Goal: Information Seeking & Learning: Learn about a topic

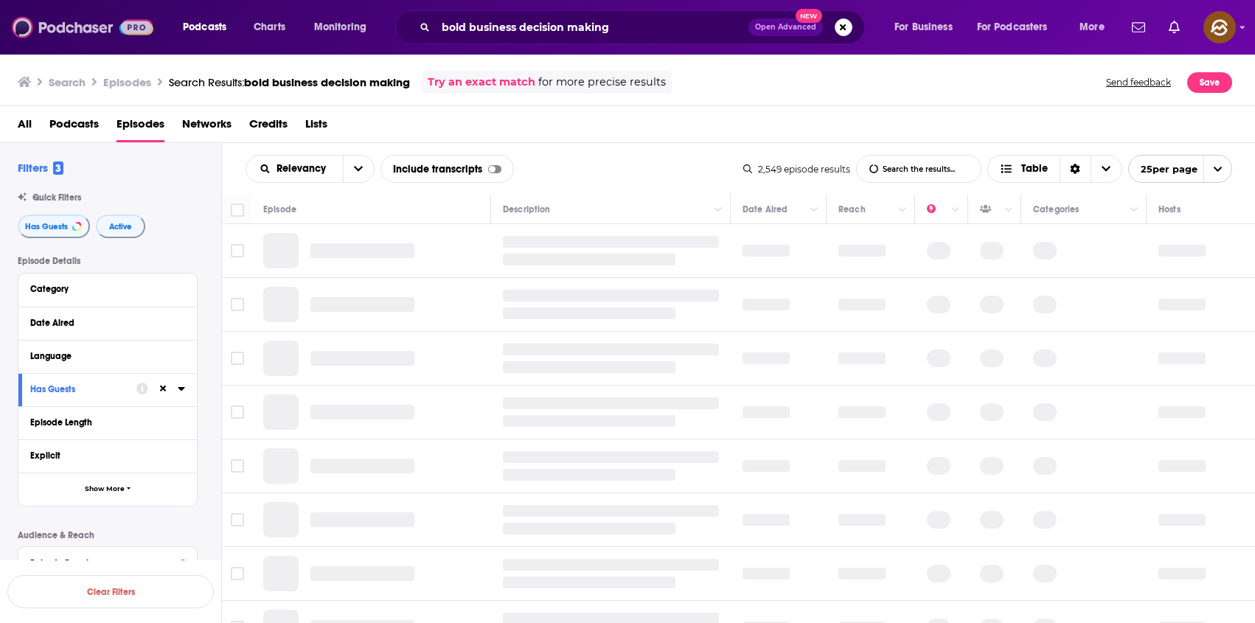
click at [74, 36] on img at bounding box center [83, 27] width 142 height 28
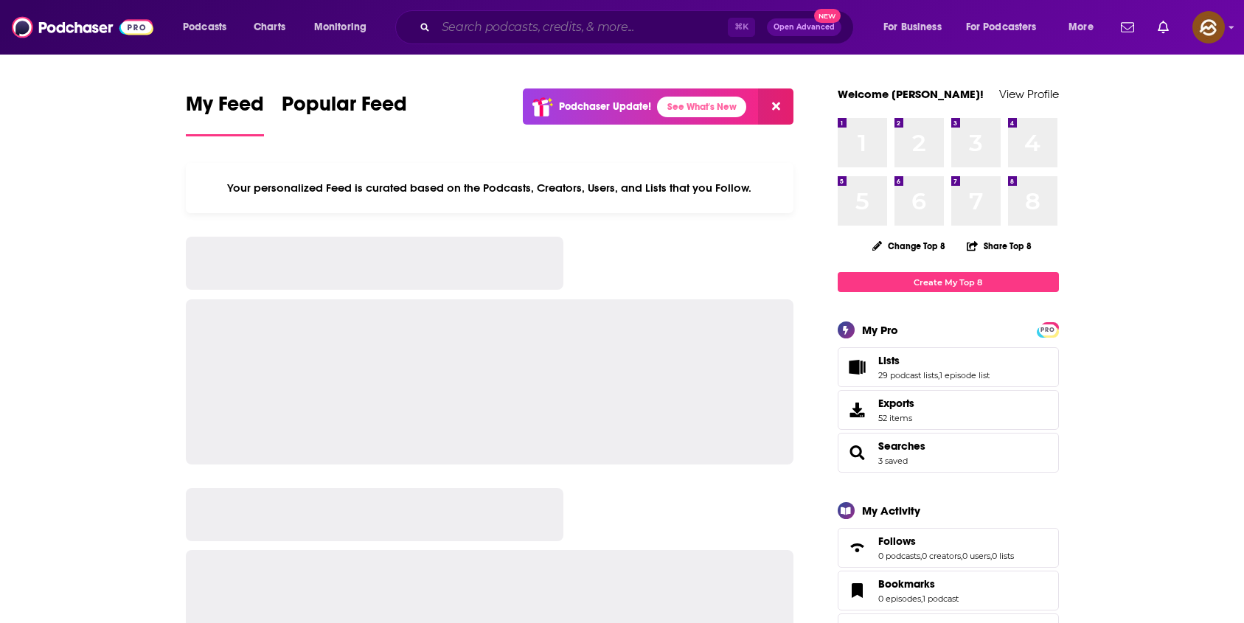
click at [498, 36] on input "Search podcasts, credits, & more..." at bounding box center [582, 27] width 292 height 24
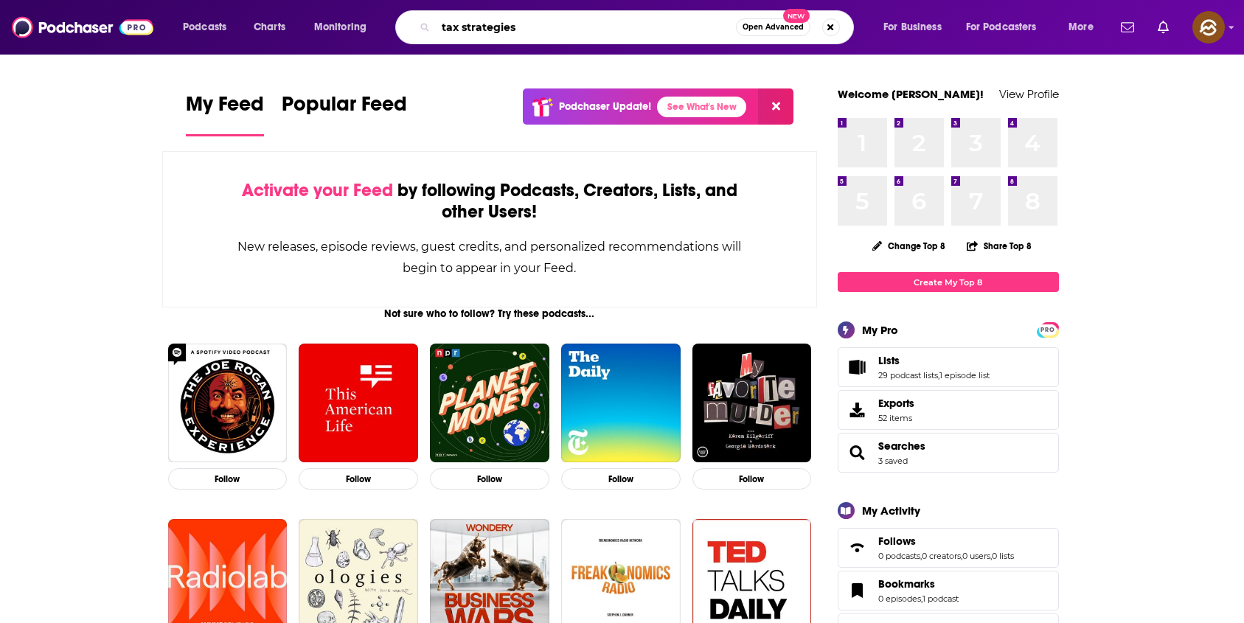
type input "tax strategies"
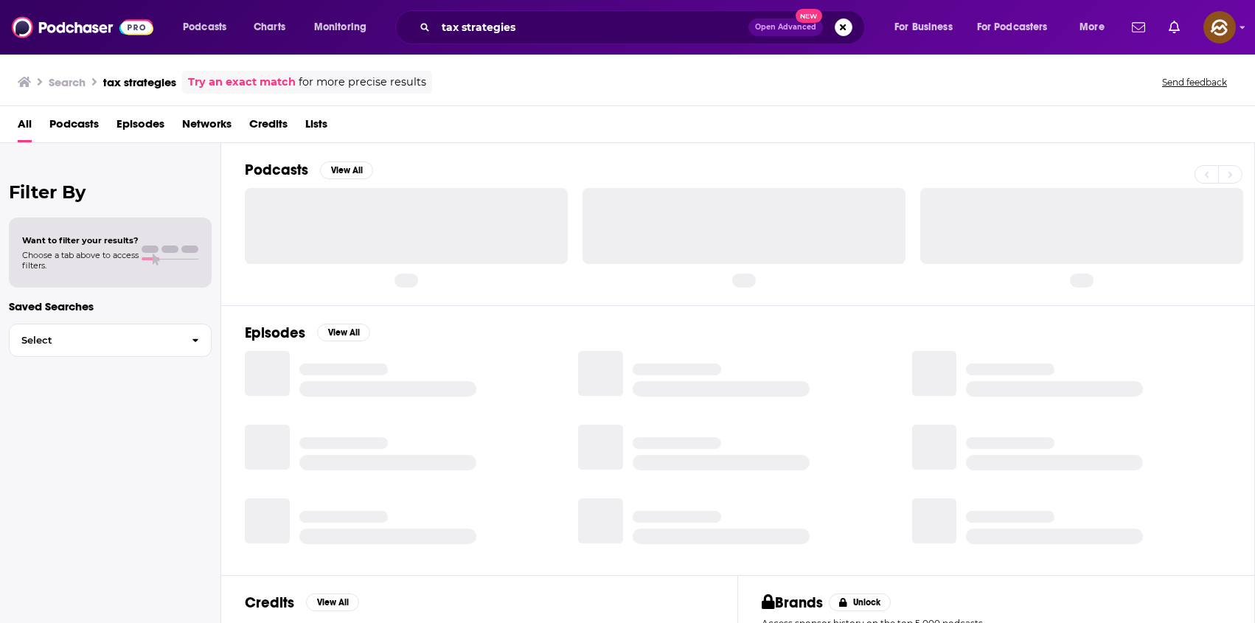
click at [73, 128] on span "Podcasts" at bounding box center [73, 127] width 49 height 30
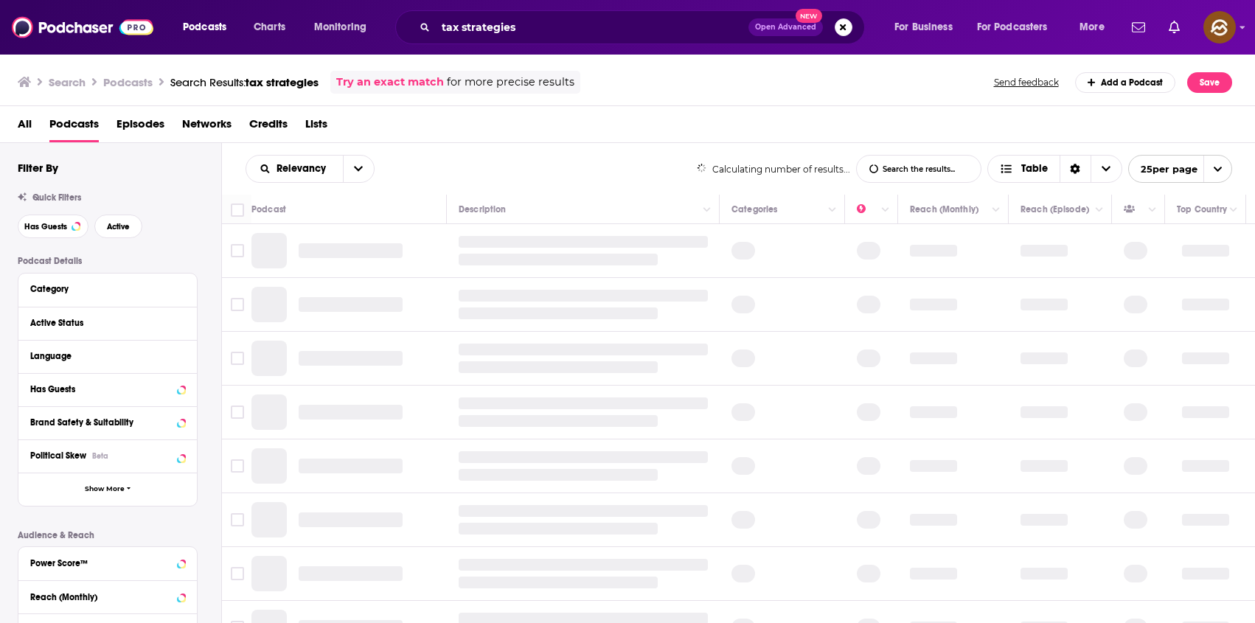
click at [128, 125] on span "Episodes" at bounding box center [141, 127] width 48 height 30
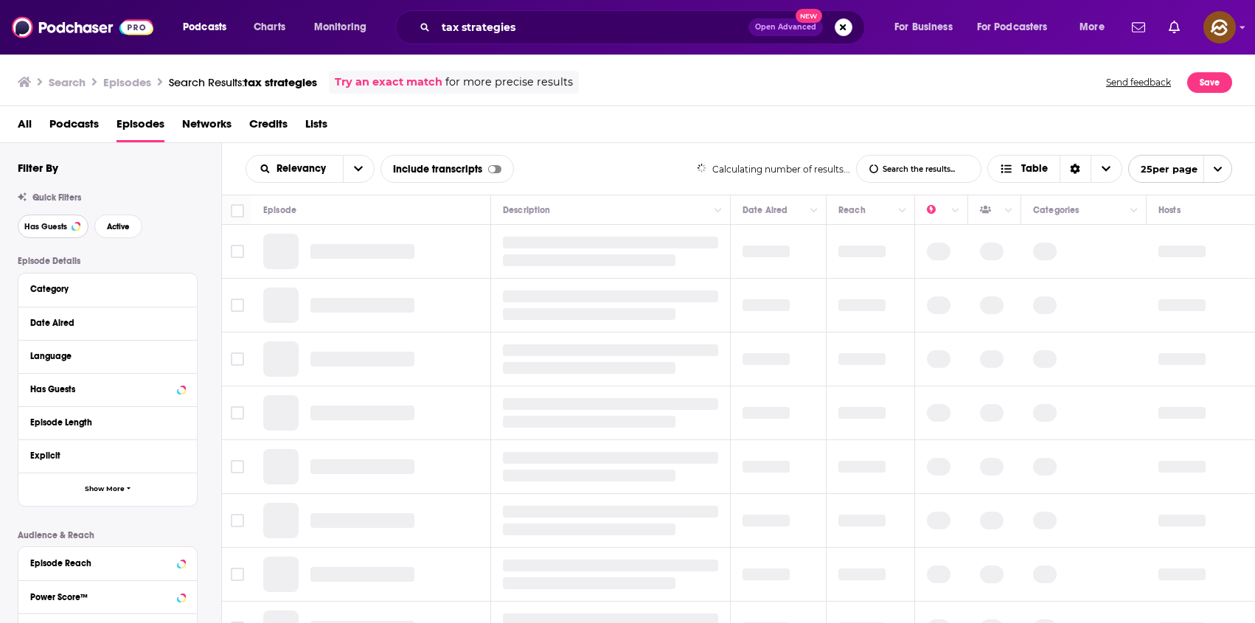
click at [47, 223] on span "Has Guests" at bounding box center [45, 227] width 43 height 8
click at [130, 224] on span "Active" at bounding box center [118, 227] width 23 height 8
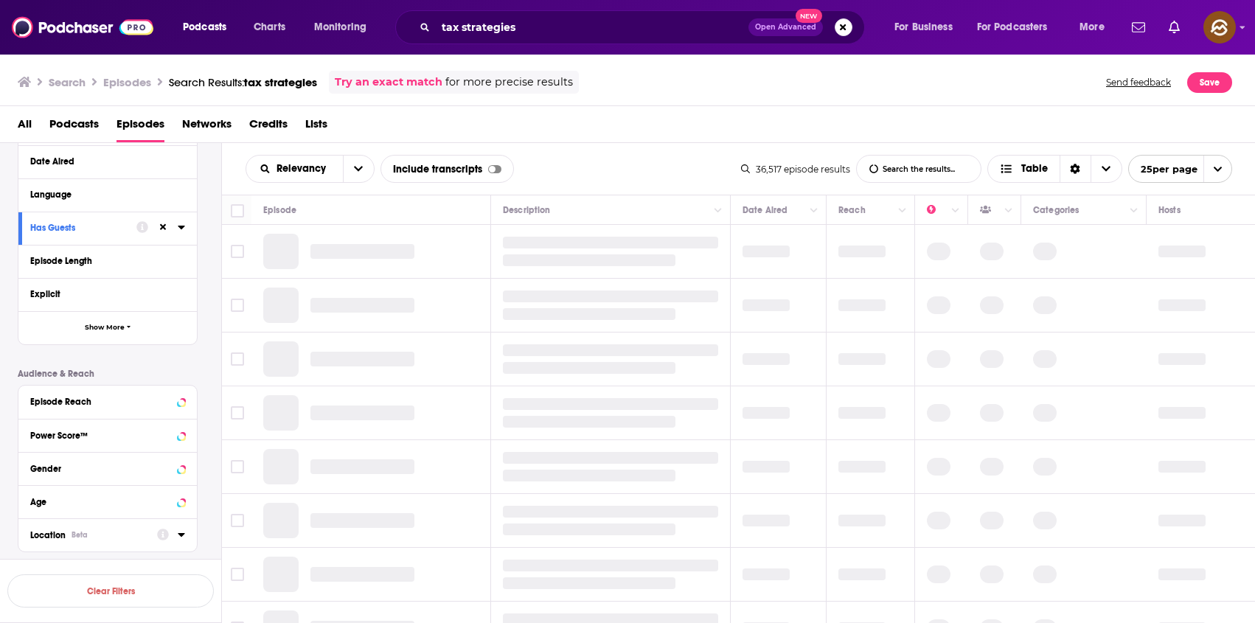
click at [109, 541] on button "Location Beta" at bounding box center [93, 534] width 127 height 18
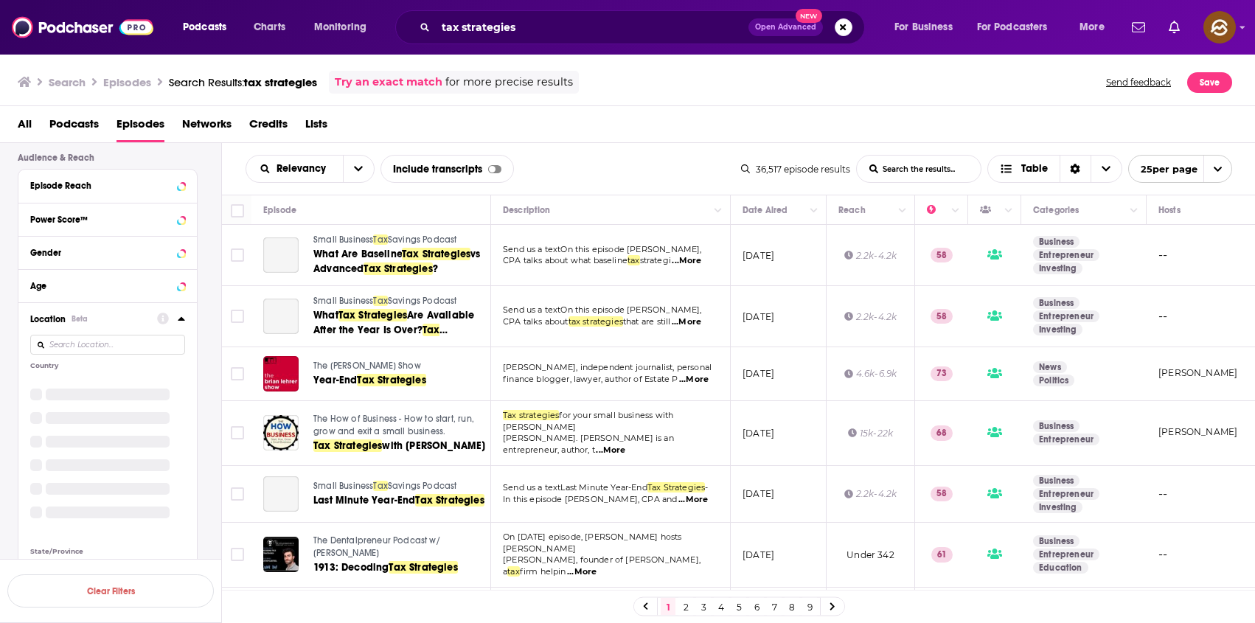
scroll to position [443, 0]
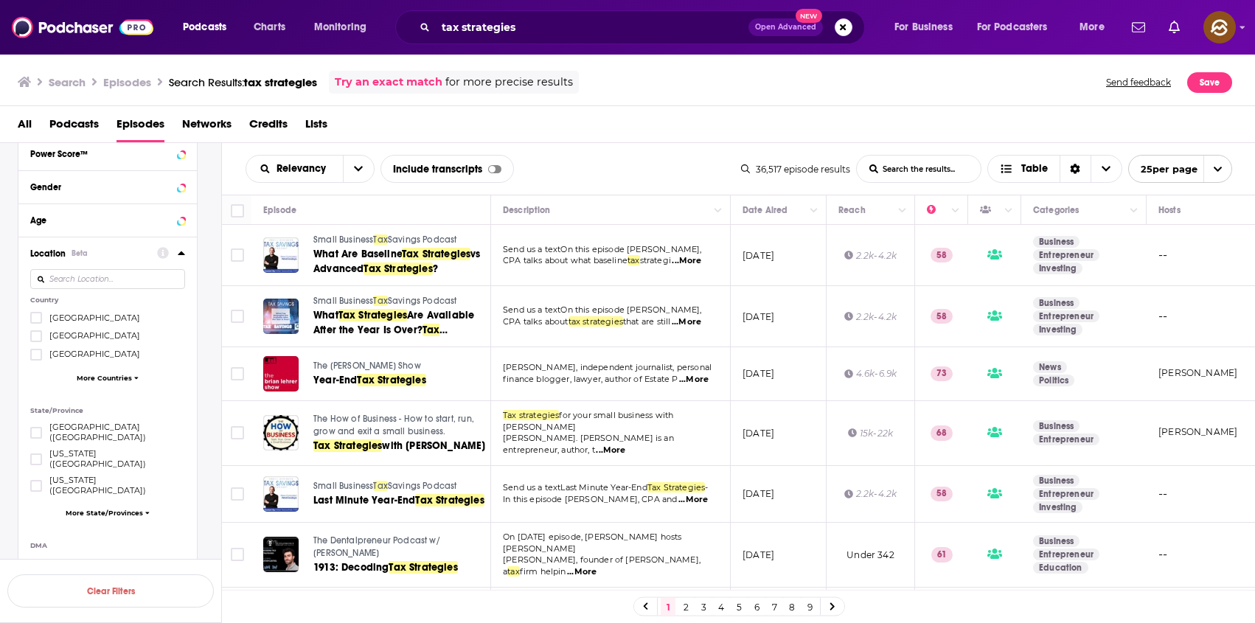
click at [80, 319] on span "United States" at bounding box center [94, 318] width 91 height 10
click at [36, 322] on input "multiSelectOption-unitedstates-0" at bounding box center [36, 322] width 0 height 0
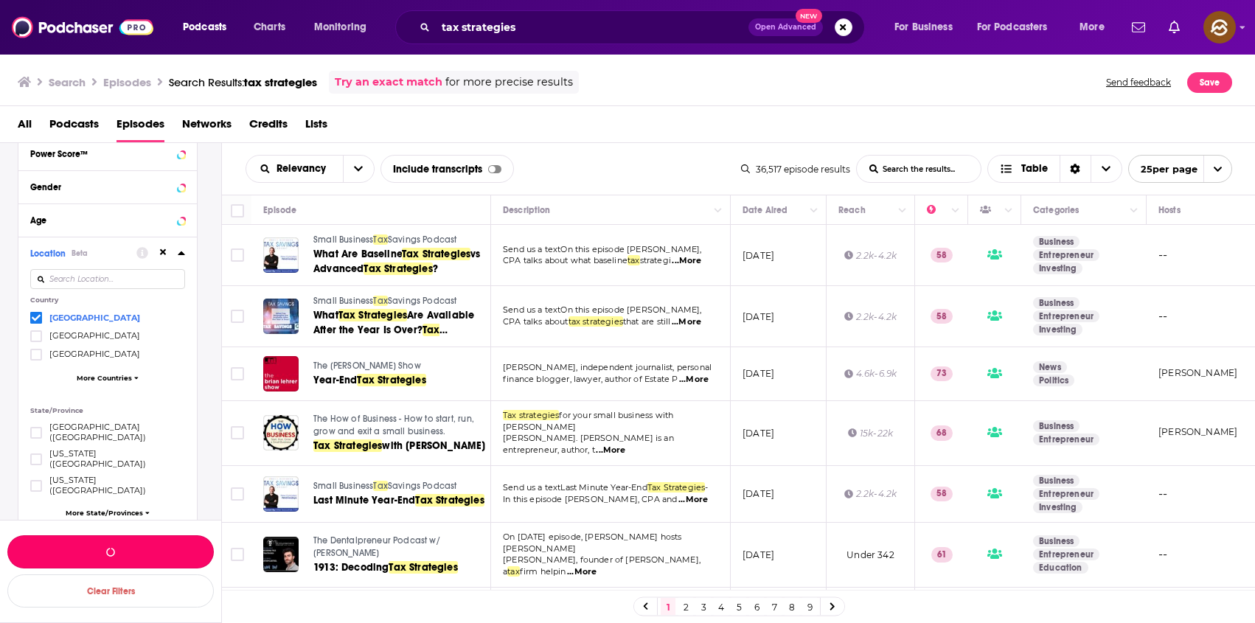
drag, startPoint x: 125, startPoint y: 547, endPoint x: 142, endPoint y: 542, distance: 17.5
click at [125, 547] on button "button" at bounding box center [110, 552] width 207 height 33
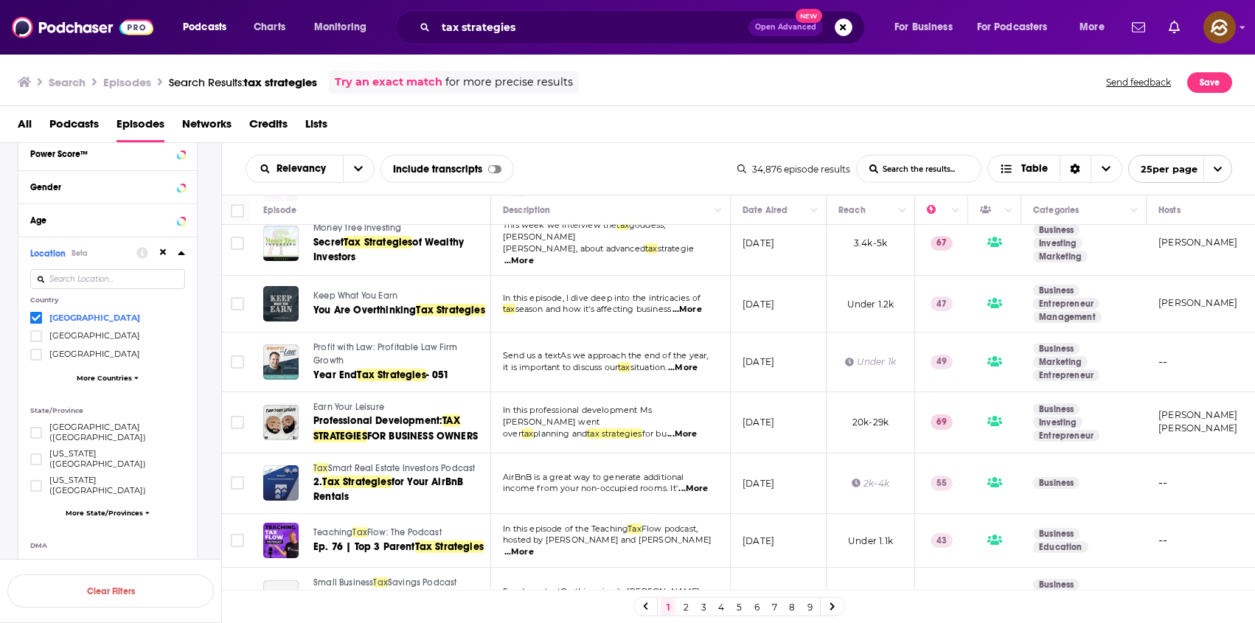
scroll to position [1116, 0]
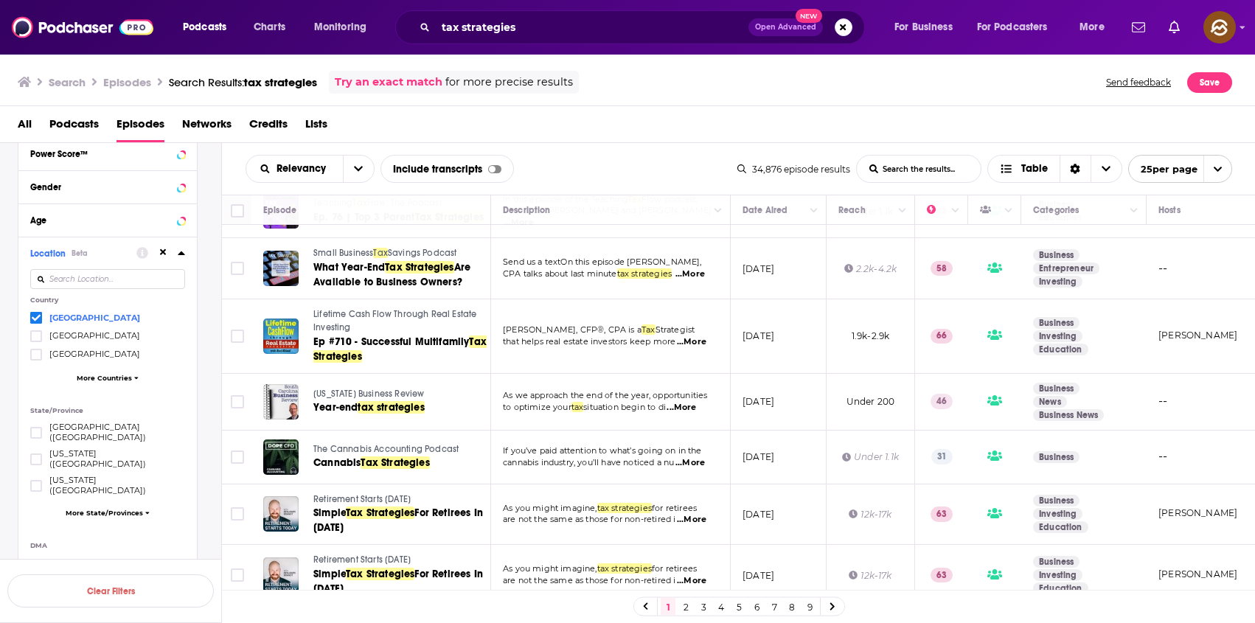
click at [355, 494] on span "Retirement Starts Today" at bounding box center [361, 499] width 97 height 10
click at [682, 608] on link "2" at bounding box center [686, 607] width 15 height 18
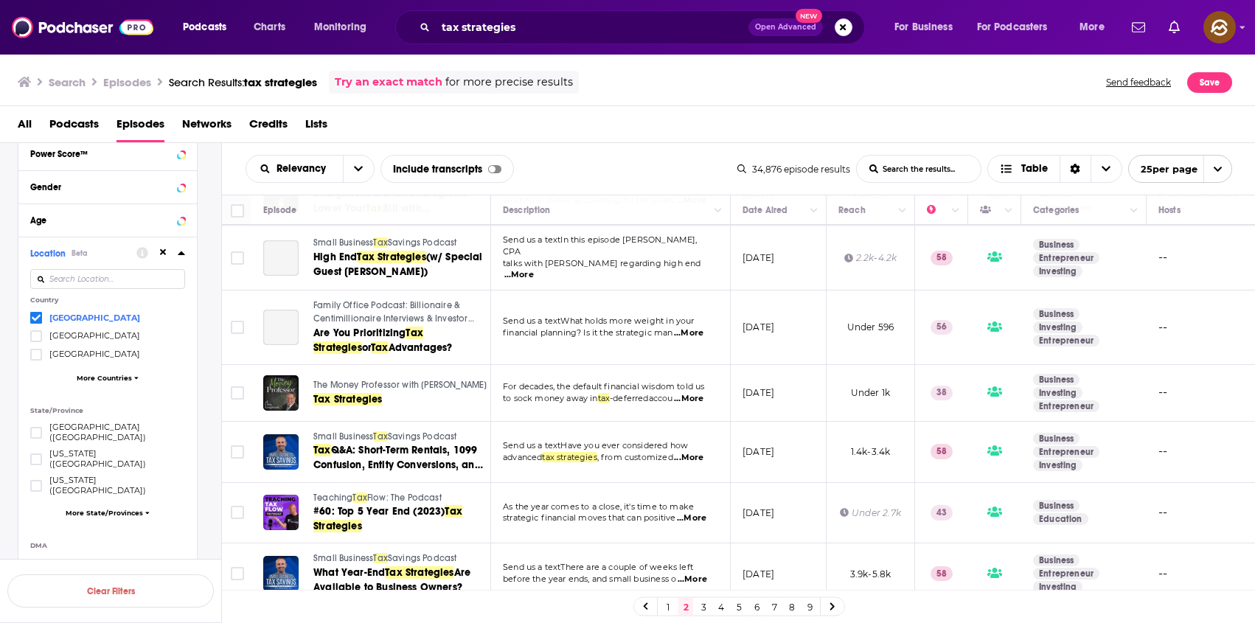
scroll to position [763, 0]
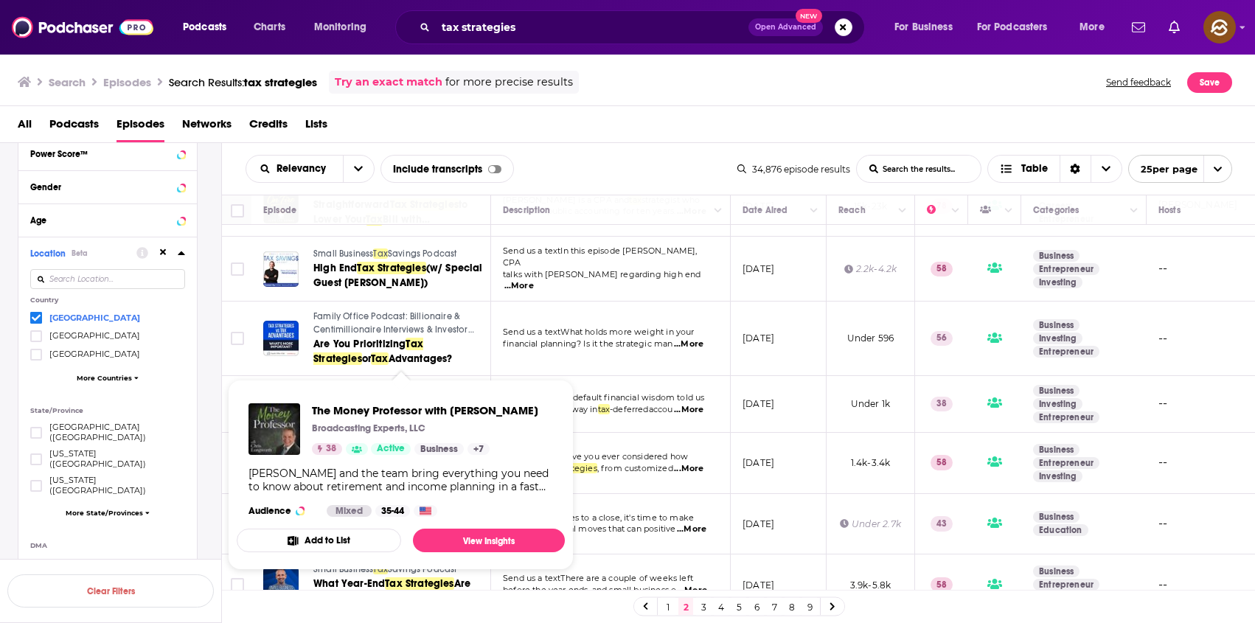
click at [412, 392] on div "The Money Professor with Chris Longworth Broadcasting Experts, LLC 38 Active Bu…" at bounding box center [401, 460] width 328 height 137
click at [443, 408] on span "The Money Professor with Chris Longworth" at bounding box center [425, 410] width 226 height 14
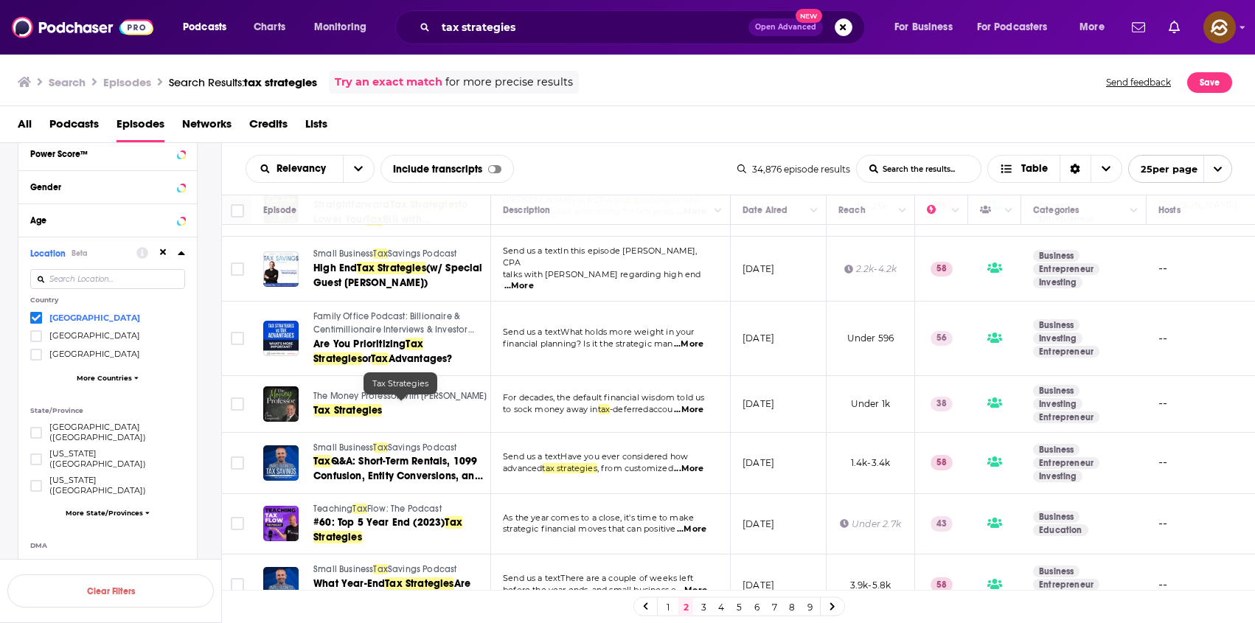
click at [350, 409] on span "Tax Strategies" at bounding box center [347, 410] width 69 height 13
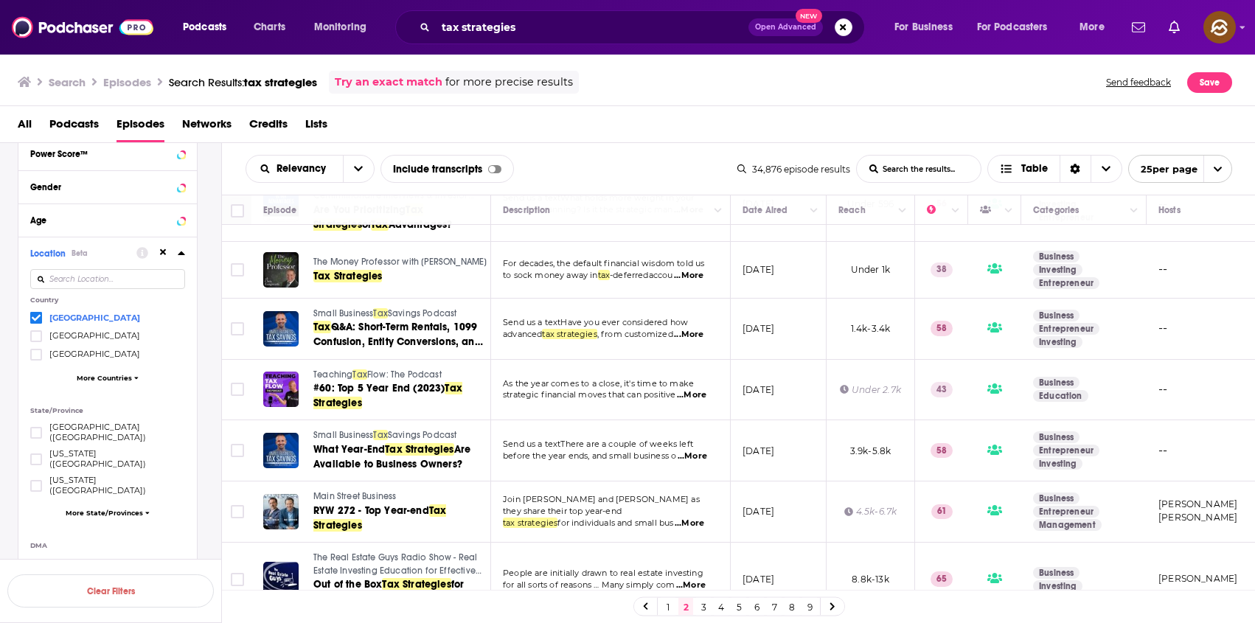
scroll to position [912, 0]
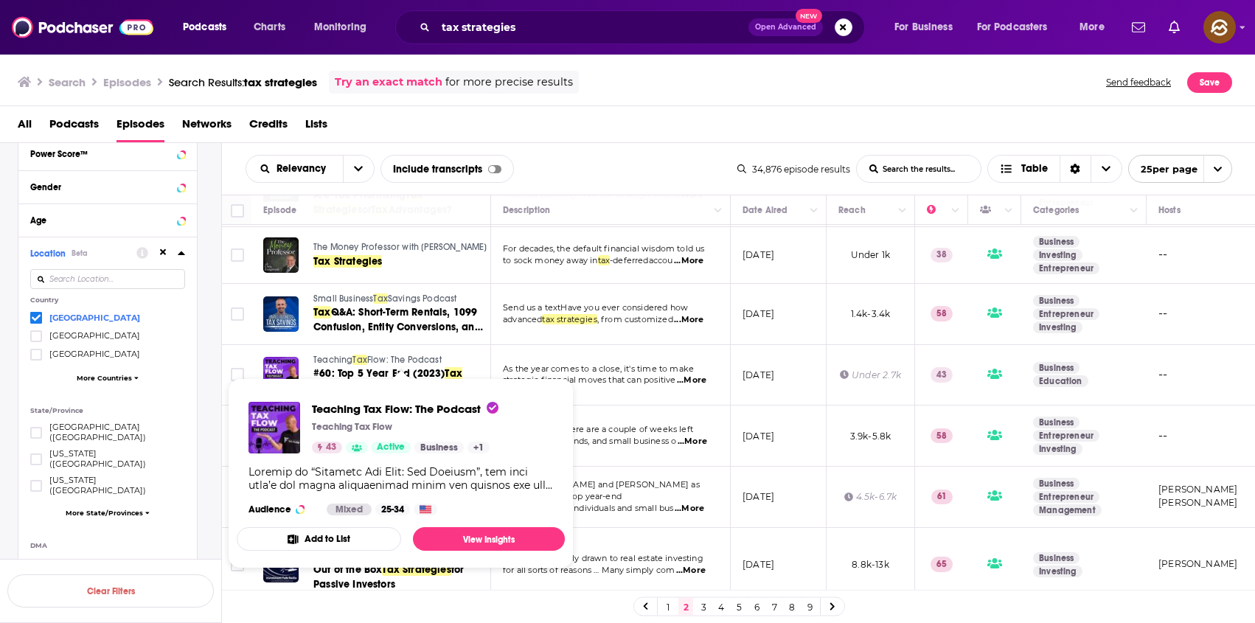
click at [346, 355] on span "Teaching" at bounding box center [332, 360] width 39 height 10
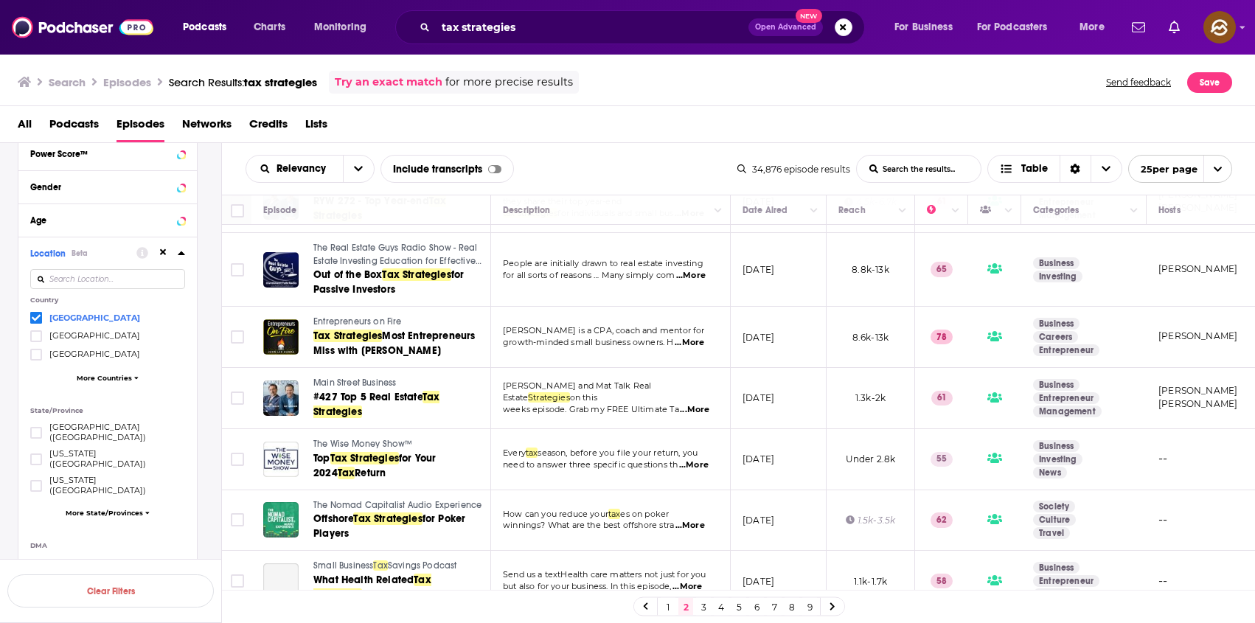
scroll to position [1233, 0]
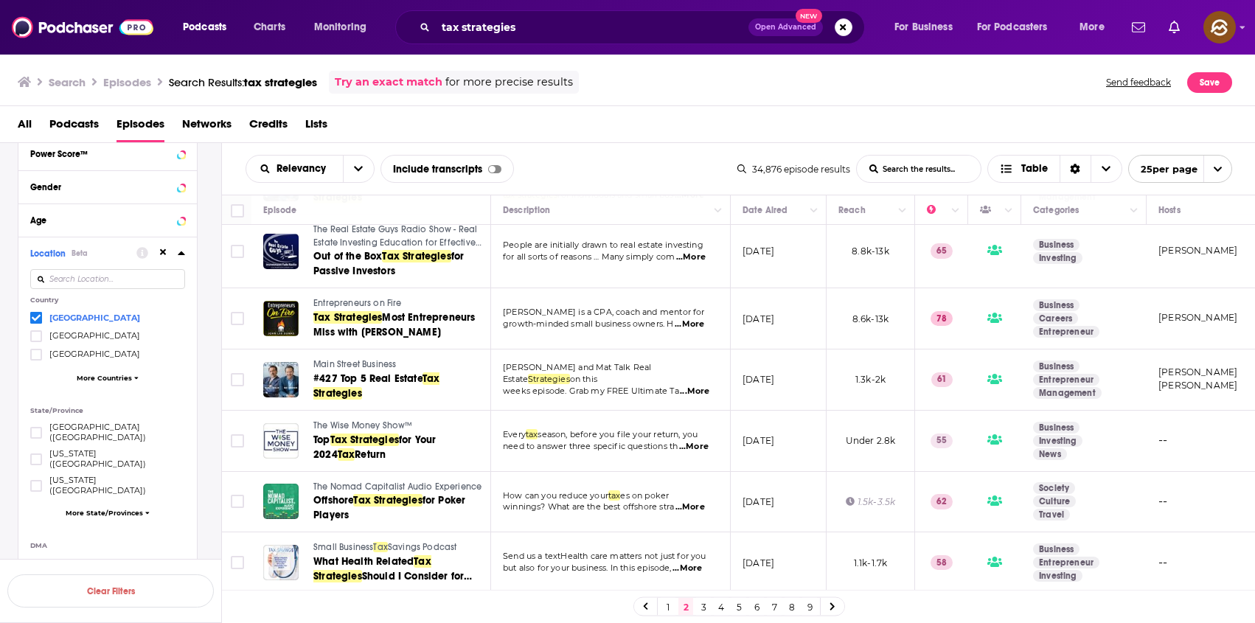
click at [703, 604] on link "3" at bounding box center [703, 607] width 15 height 18
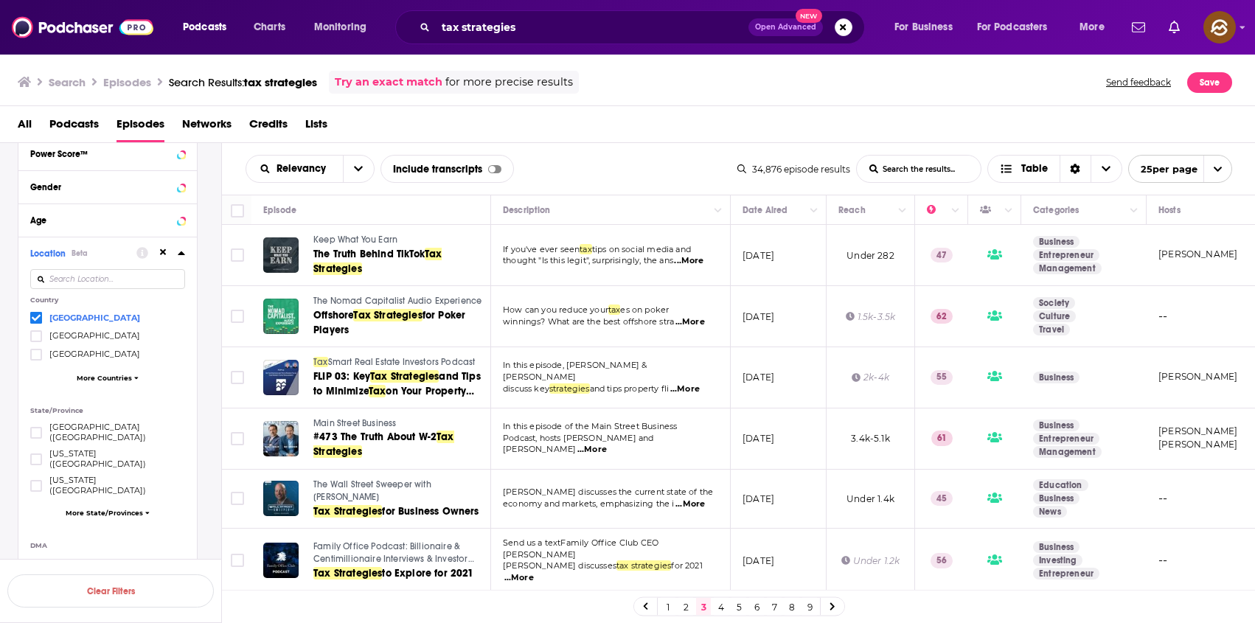
click at [370, 239] on span "Keep What You Earn" at bounding box center [355, 240] width 84 height 10
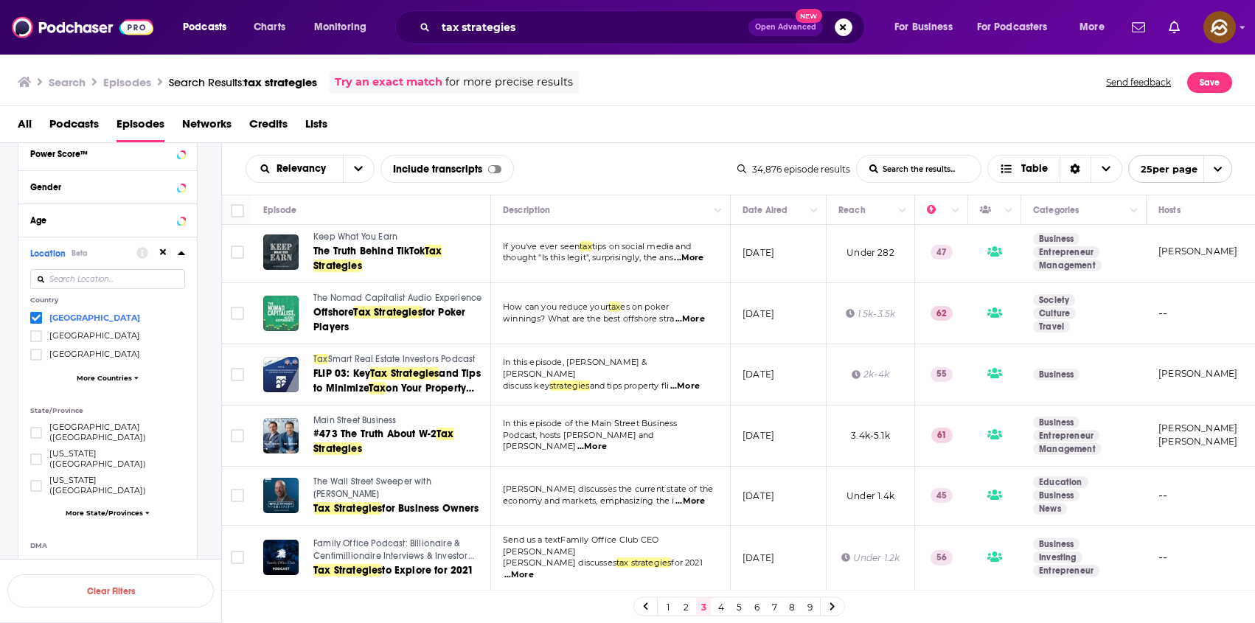
click at [347, 297] on span "The Nomad Capitalist Audio Experience" at bounding box center [397, 298] width 168 height 10
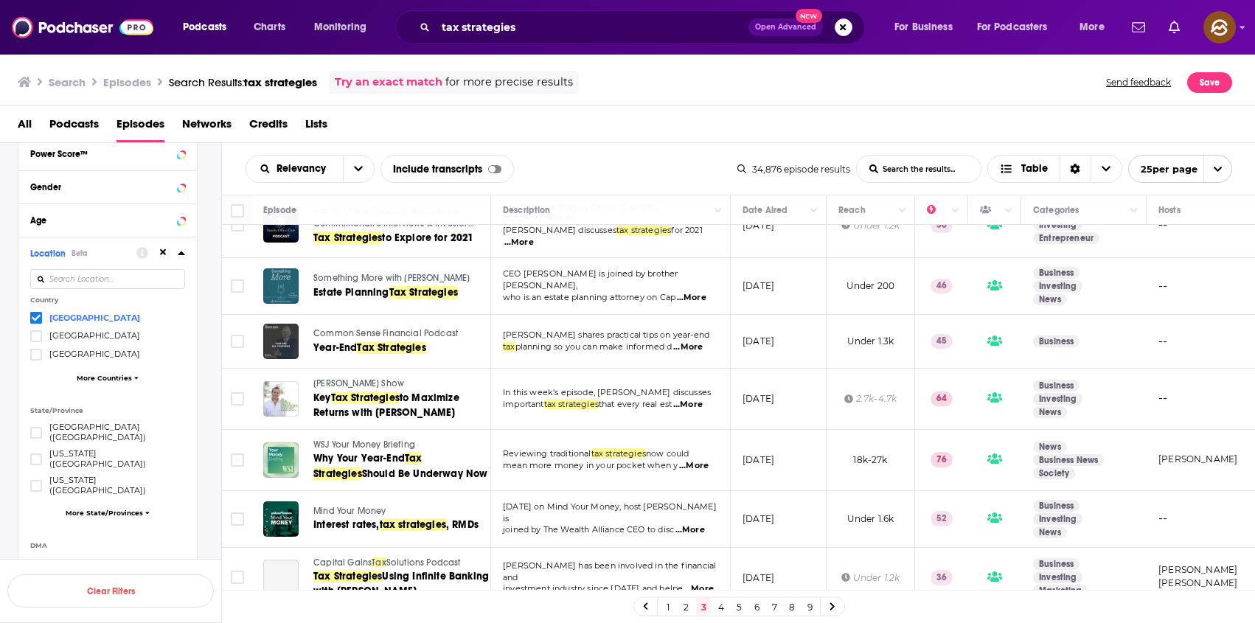
scroll to position [344, 0]
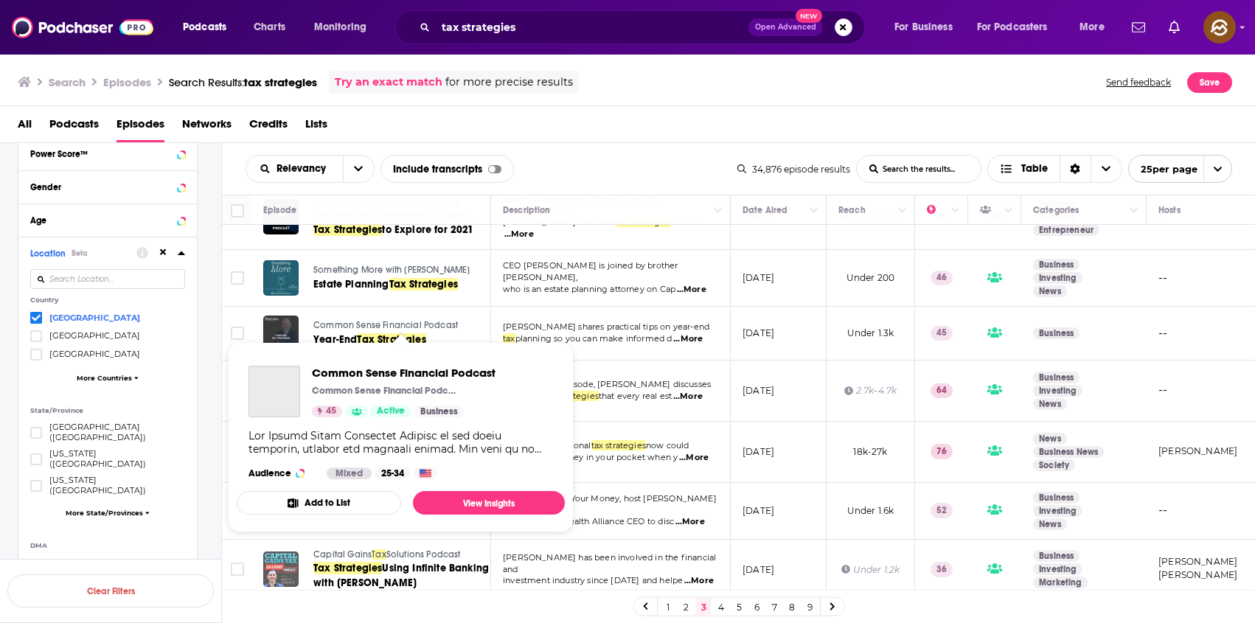
click at [358, 320] on span "Common Sense Financial Podcast" at bounding box center [385, 325] width 145 height 10
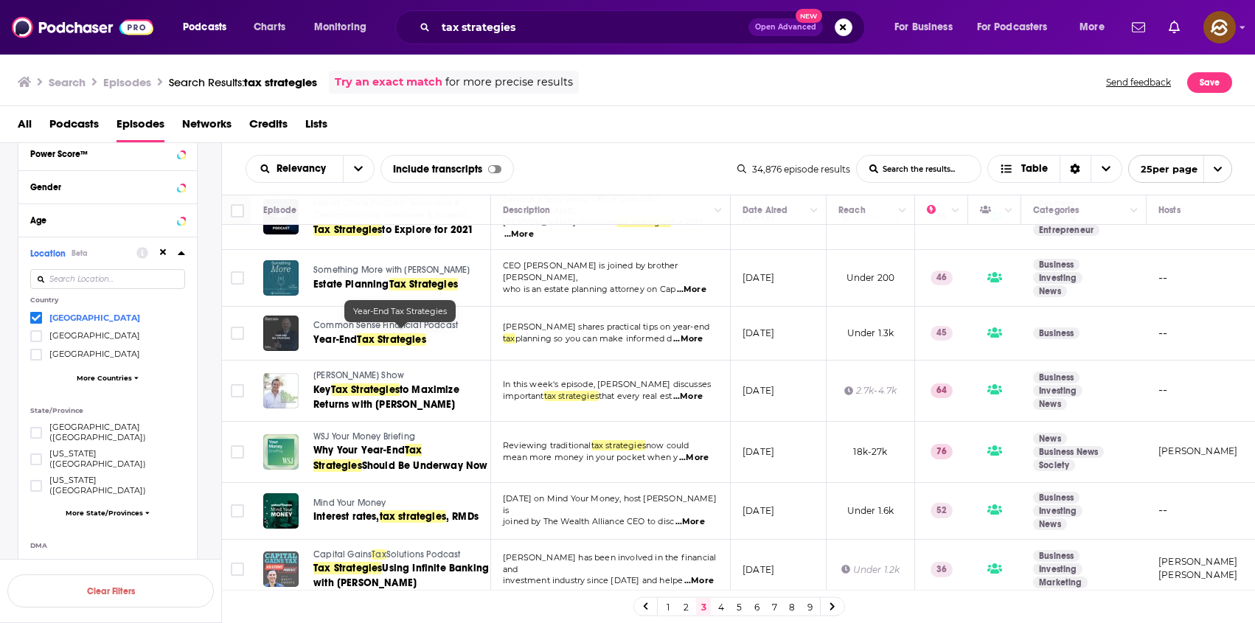
click at [353, 333] on span "Year-End" at bounding box center [335, 339] width 44 height 13
click at [344, 370] on span "Ken McElroy Show" at bounding box center [358, 375] width 91 height 10
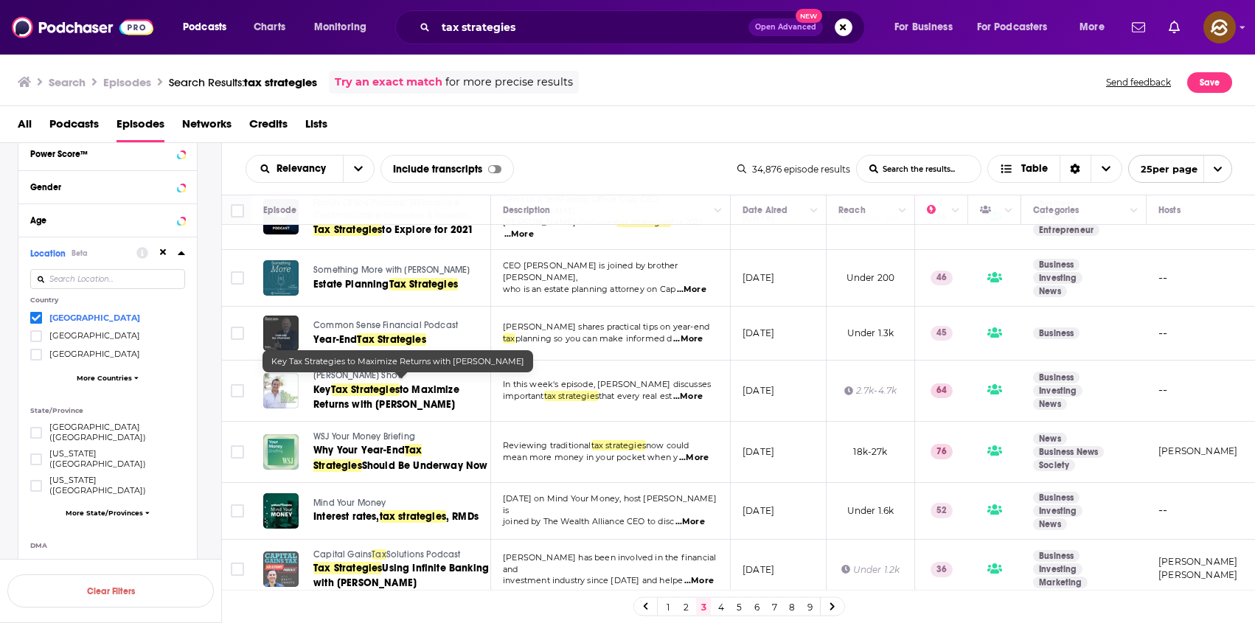
click at [421, 399] on span "to Maximize Returns with Tom Wheeelwright" at bounding box center [386, 397] width 146 height 27
click at [659, 158] on div "Relevancy List Search Input Search the results... Include transcripts Table" at bounding box center [492, 169] width 492 height 28
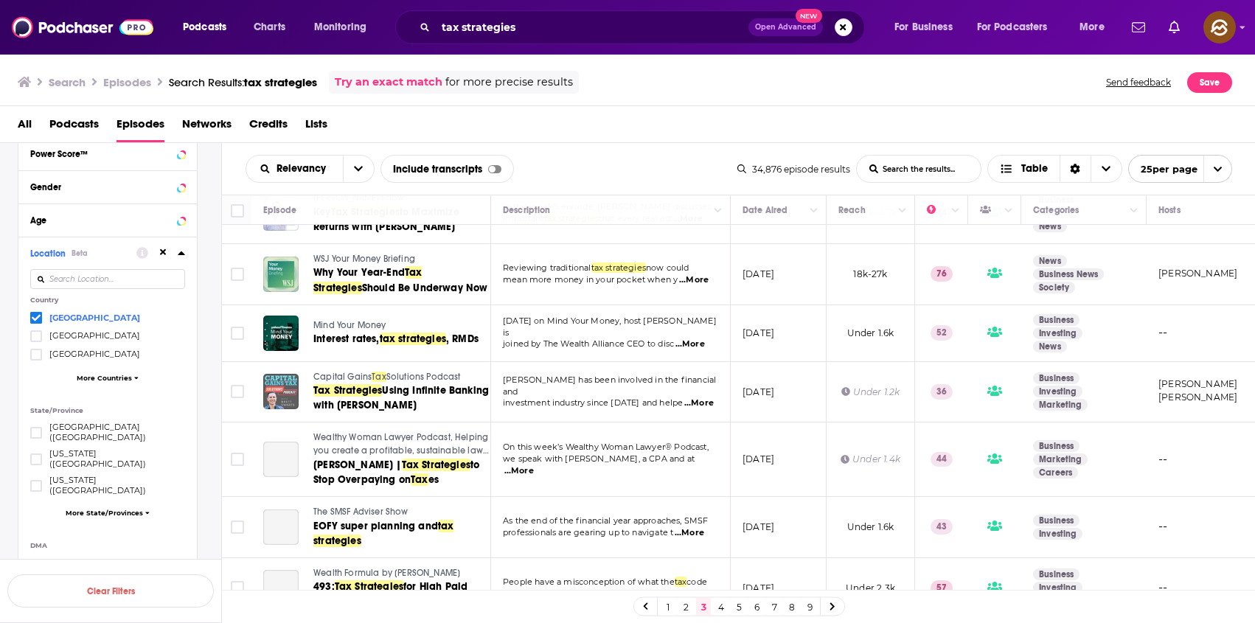
scroll to position [526, 0]
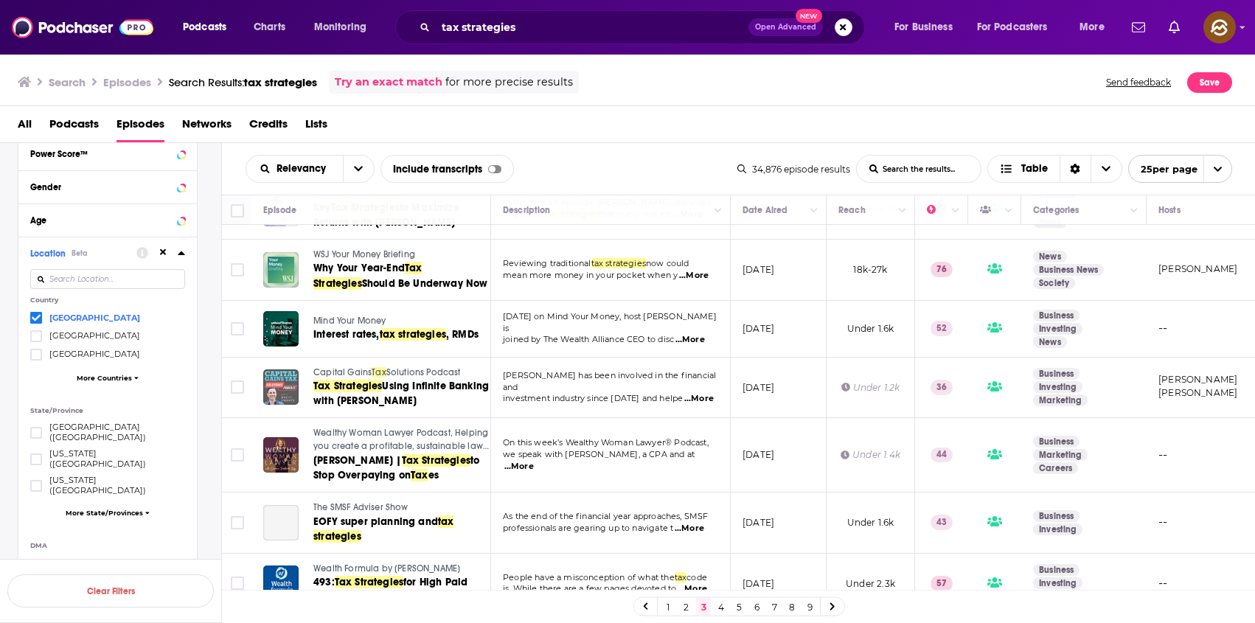
click at [342, 316] on span "Mind Your Money" at bounding box center [349, 321] width 73 height 10
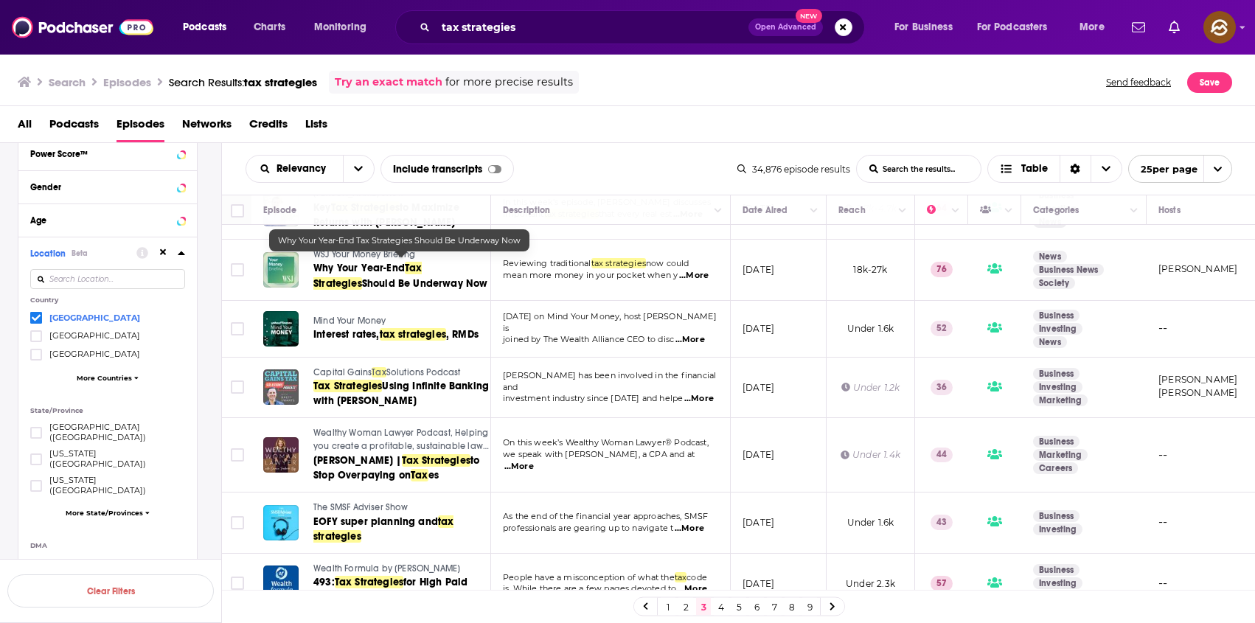
click at [375, 277] on span "Should Be Underway Now" at bounding box center [425, 283] width 126 height 13
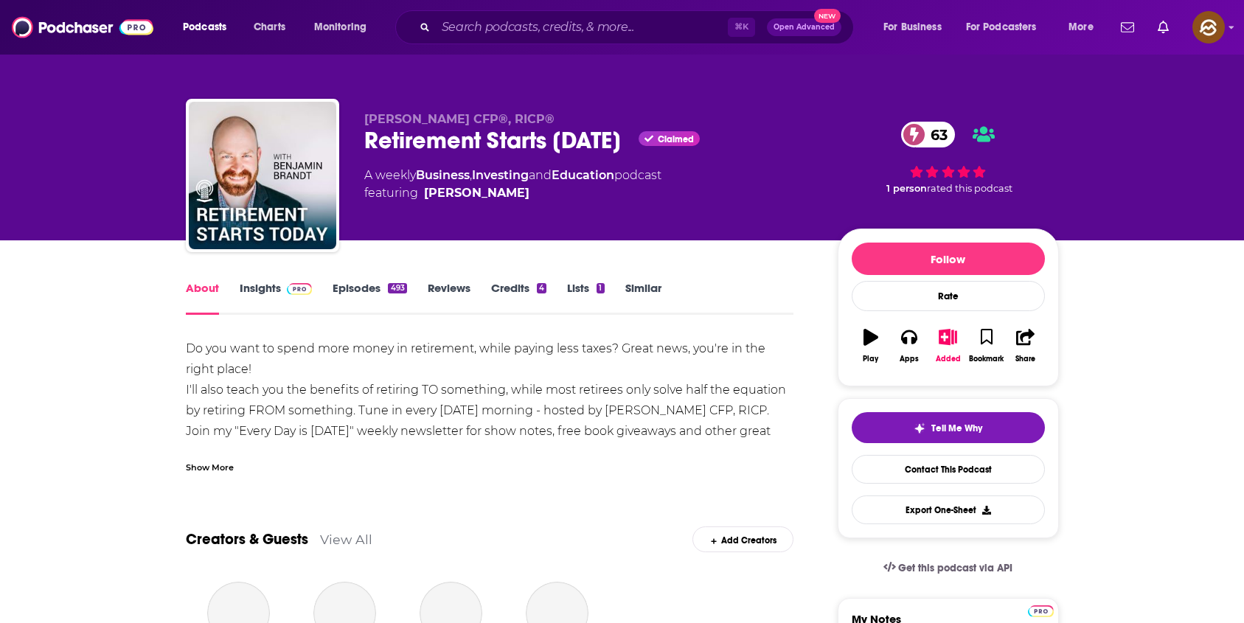
click at [412, 139] on div "Retirement Starts Today Claimed 63" at bounding box center [589, 140] width 450 height 29
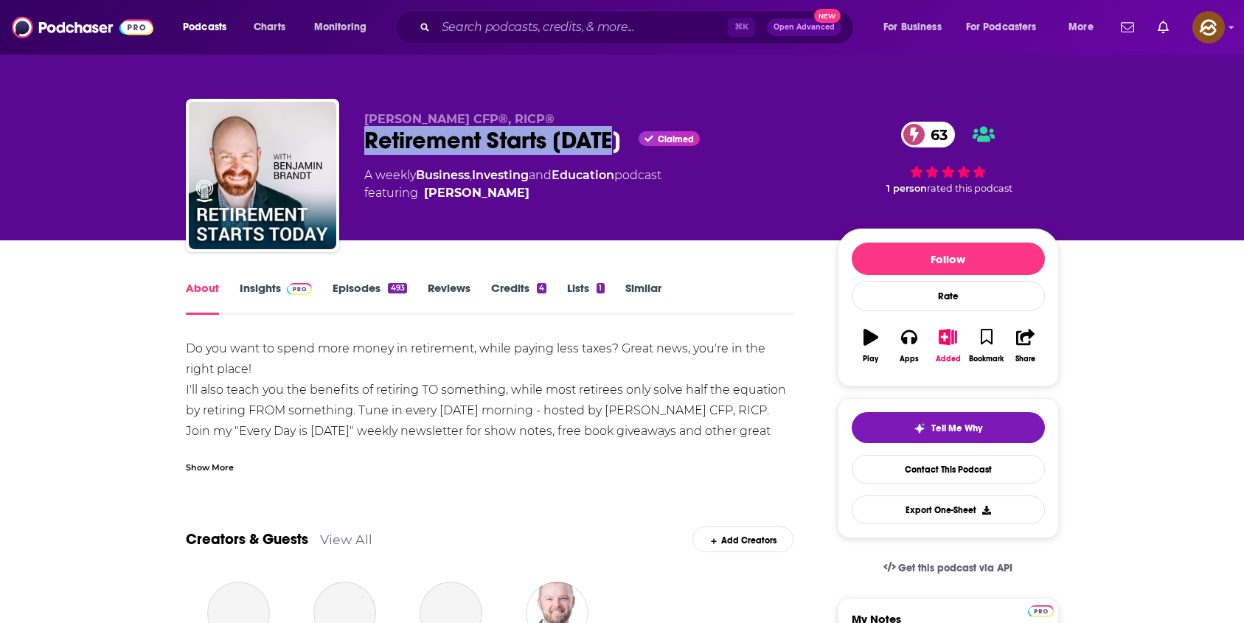
drag, startPoint x: 412, startPoint y: 139, endPoint x: 586, endPoint y: 138, distance: 174.8
copy h1 "Retirement Starts [DATE]"
click at [586, 138] on div "Retirement Starts Today Claimed 63" at bounding box center [589, 140] width 450 height 29
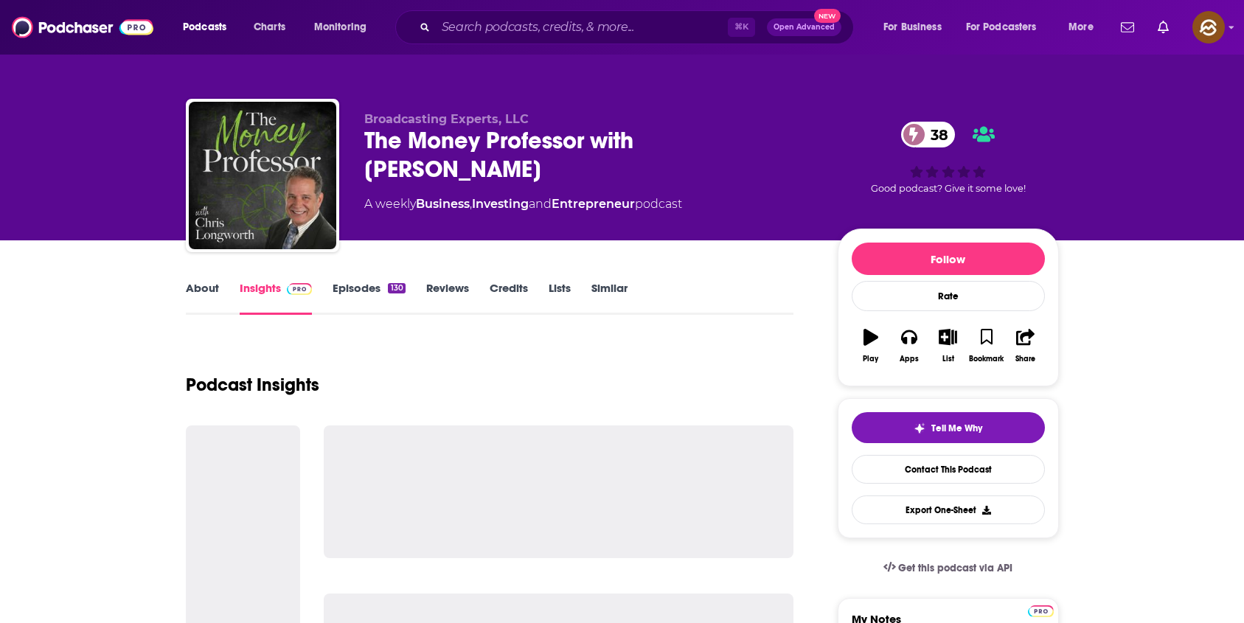
click at [377, 148] on div "The Money Professor with [PERSON_NAME] 38" at bounding box center [589, 155] width 450 height 58
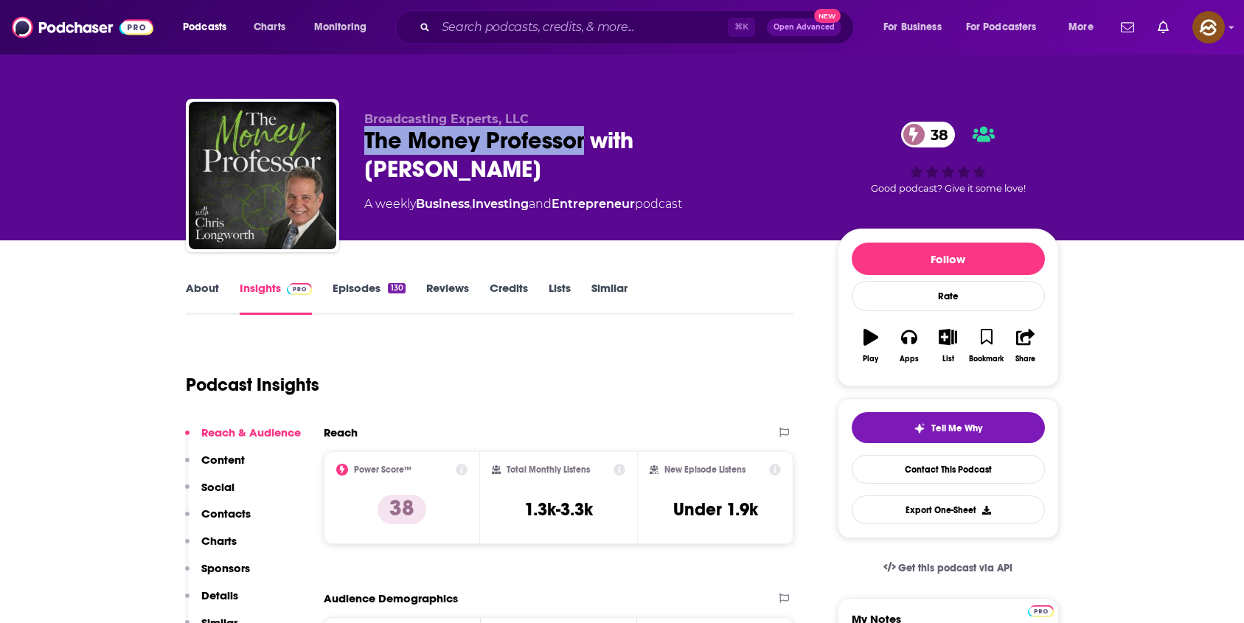
drag, startPoint x: 377, startPoint y: 148, endPoint x: 543, endPoint y: 144, distance: 166.0
copy h2 "The Money Professor"
click at [543, 144] on div "The Money Professor with [PERSON_NAME] 38" at bounding box center [589, 155] width 450 height 58
click at [386, 131] on div "The Money Professor with [PERSON_NAME] 38" at bounding box center [589, 155] width 450 height 58
click at [374, 128] on div "The Money Professor with Chris Longworth 38" at bounding box center [589, 155] width 450 height 58
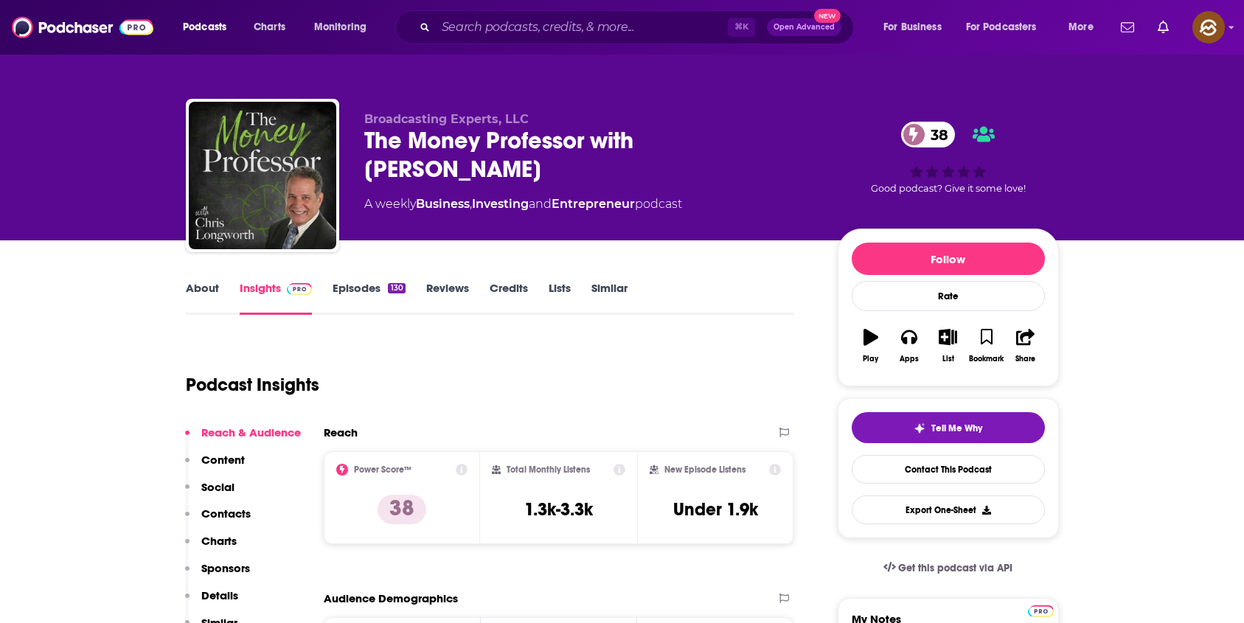
click at [401, 132] on div "The Money Professor with Chris Longworth 38" at bounding box center [589, 155] width 450 height 58
click at [402, 132] on div "The Money Professor with Chris Longworth 38" at bounding box center [589, 155] width 450 height 58
click at [671, 141] on div "The Money Professor with Chris Longworth 38" at bounding box center [589, 155] width 450 height 58
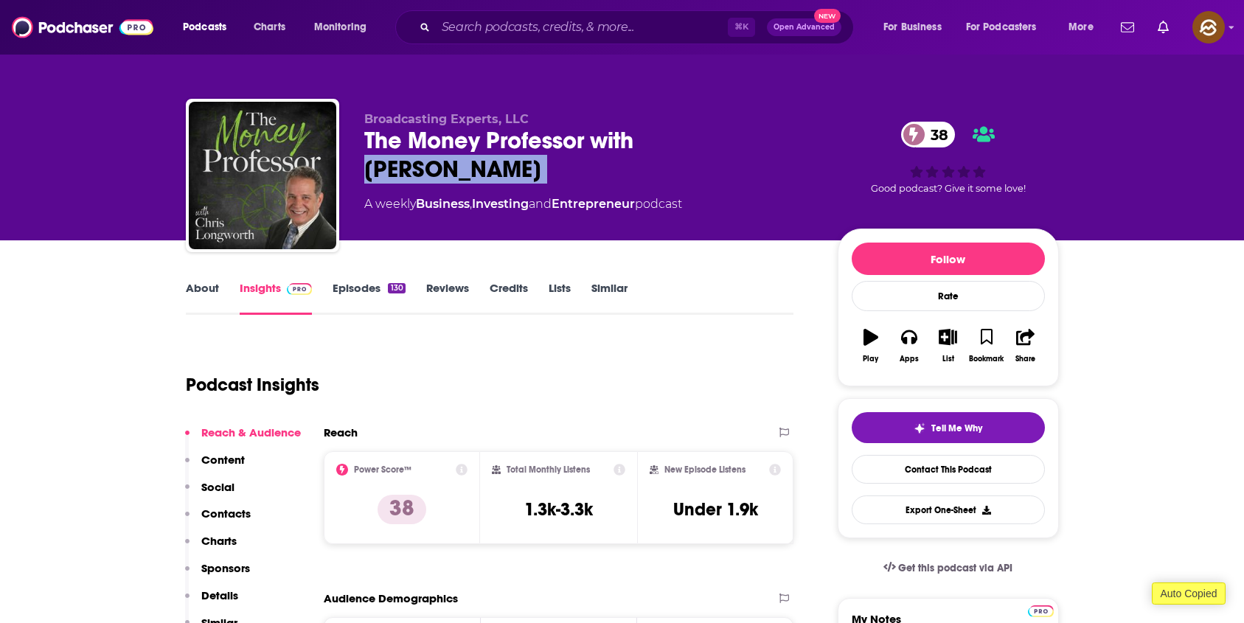
drag, startPoint x: 671, startPoint y: 141, endPoint x: 666, endPoint y: 167, distance: 26.9
copy div "Chris Longworth 38"
click at [666, 167] on div "The Money Professor with Chris Longworth 38" at bounding box center [589, 155] width 450 height 58
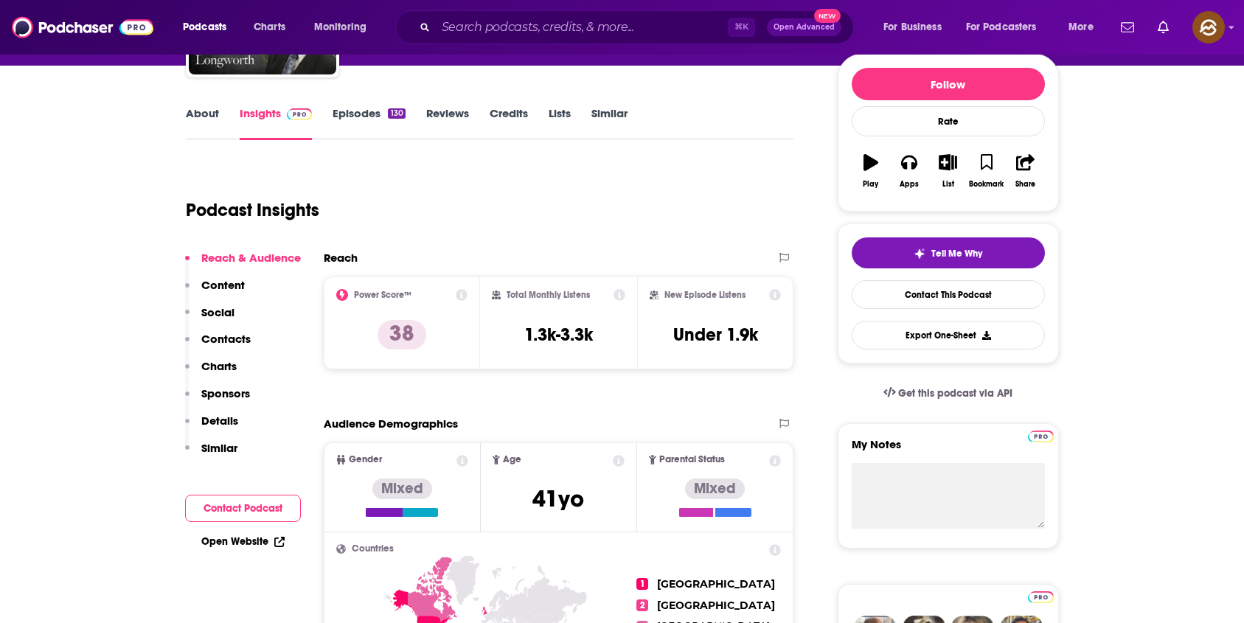
scroll to position [182, 0]
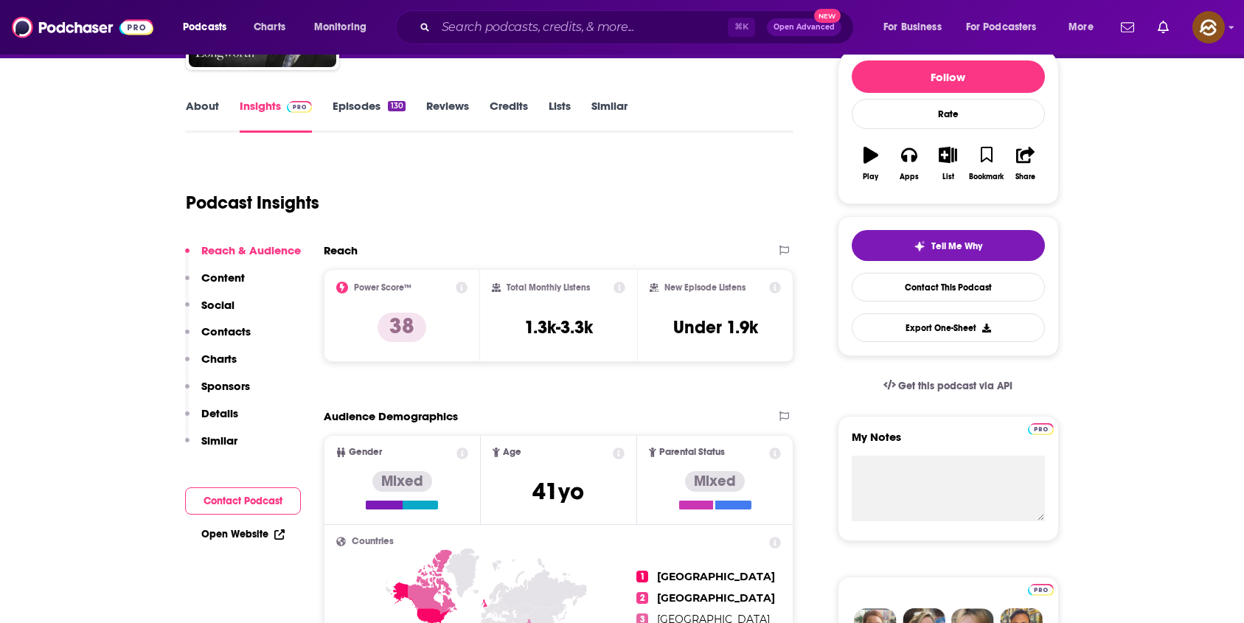
click at [200, 114] on link "About" at bounding box center [202, 116] width 33 height 34
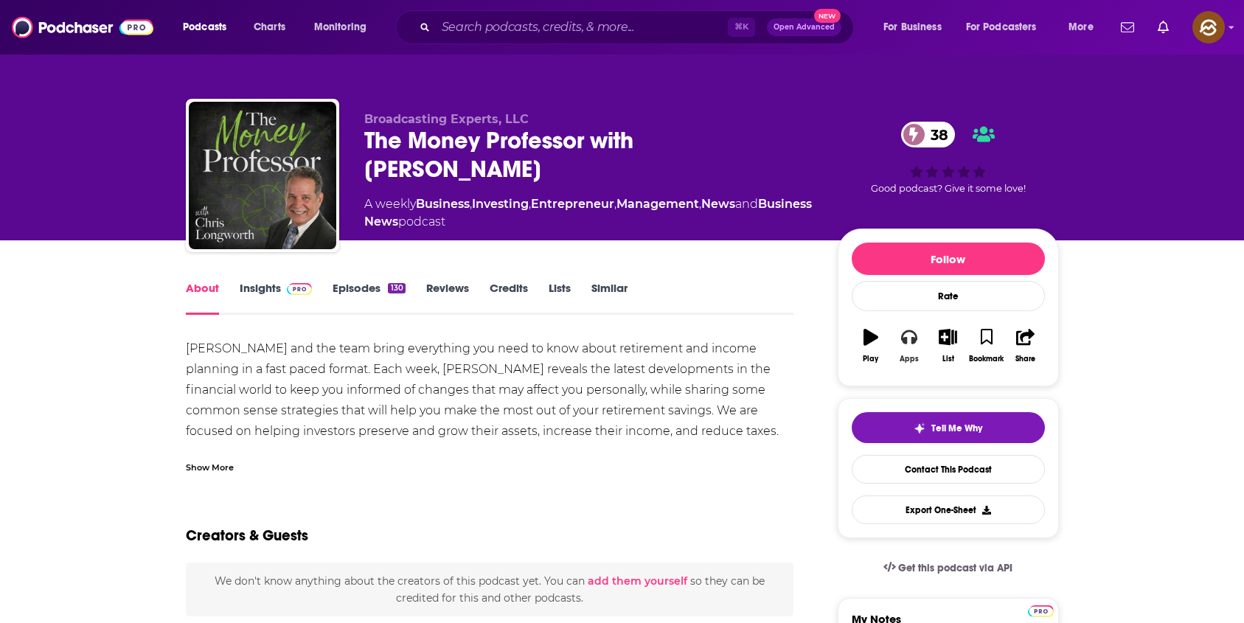
click at [917, 332] on icon "button" at bounding box center [909, 337] width 16 height 16
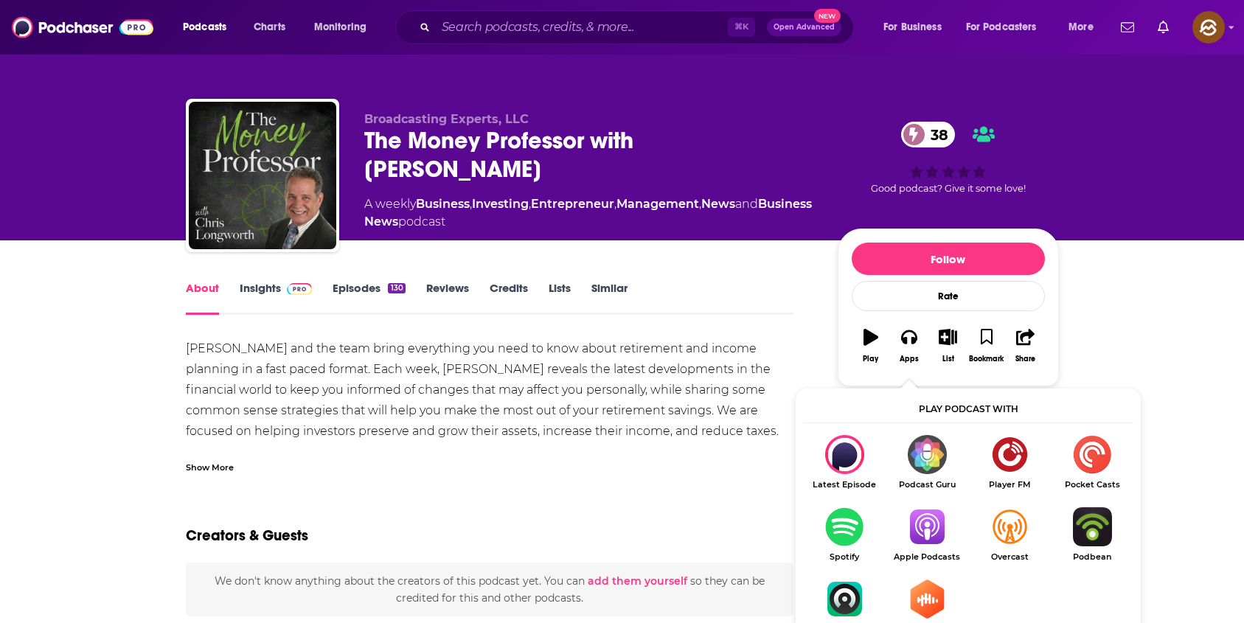
click at [929, 536] on img "Show Listen On dropdown" at bounding box center [927, 526] width 83 height 39
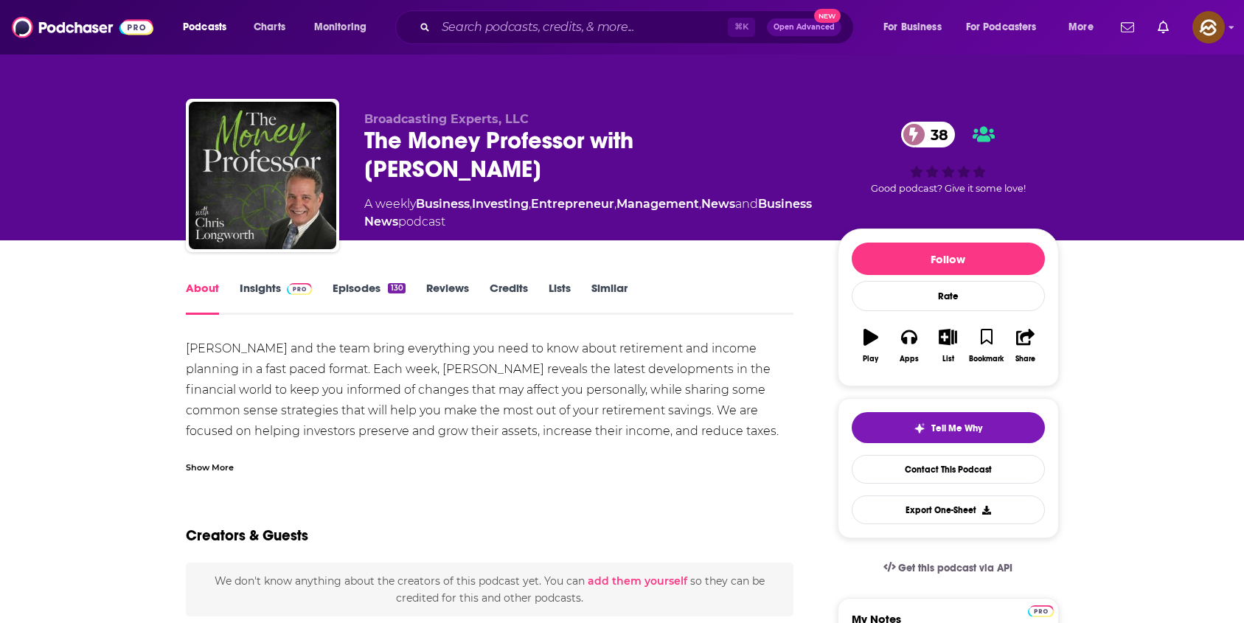
click at [253, 287] on link "Insights" at bounding box center [276, 298] width 73 height 34
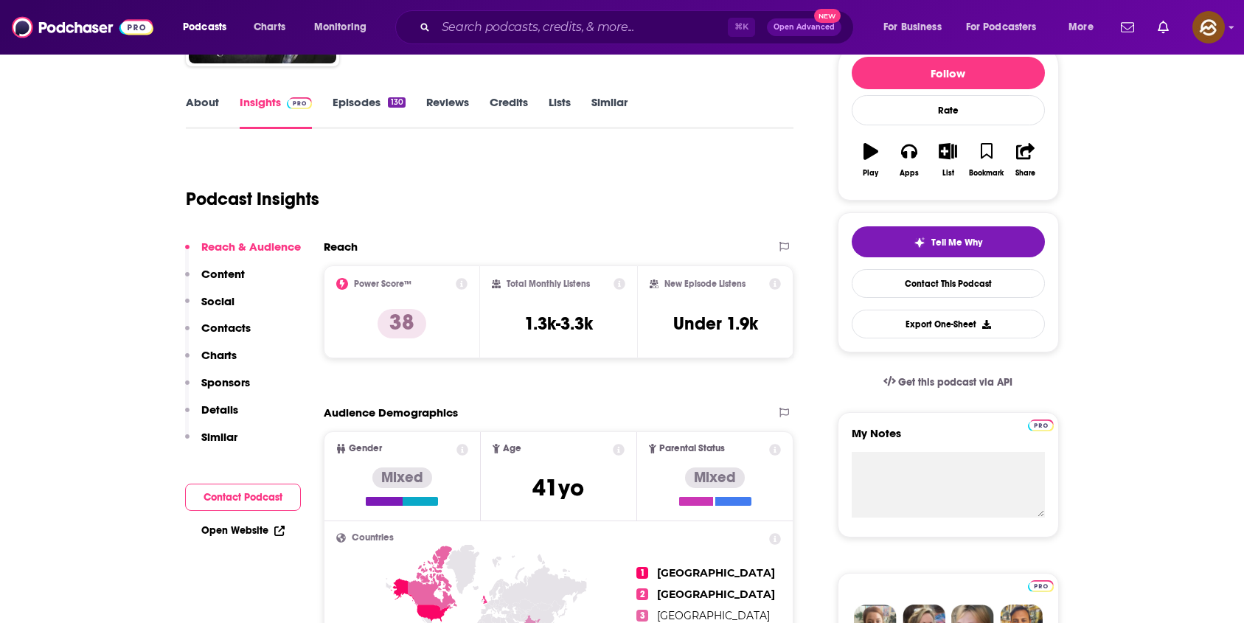
click at [229, 328] on p "Contacts" at bounding box center [225, 328] width 49 height 14
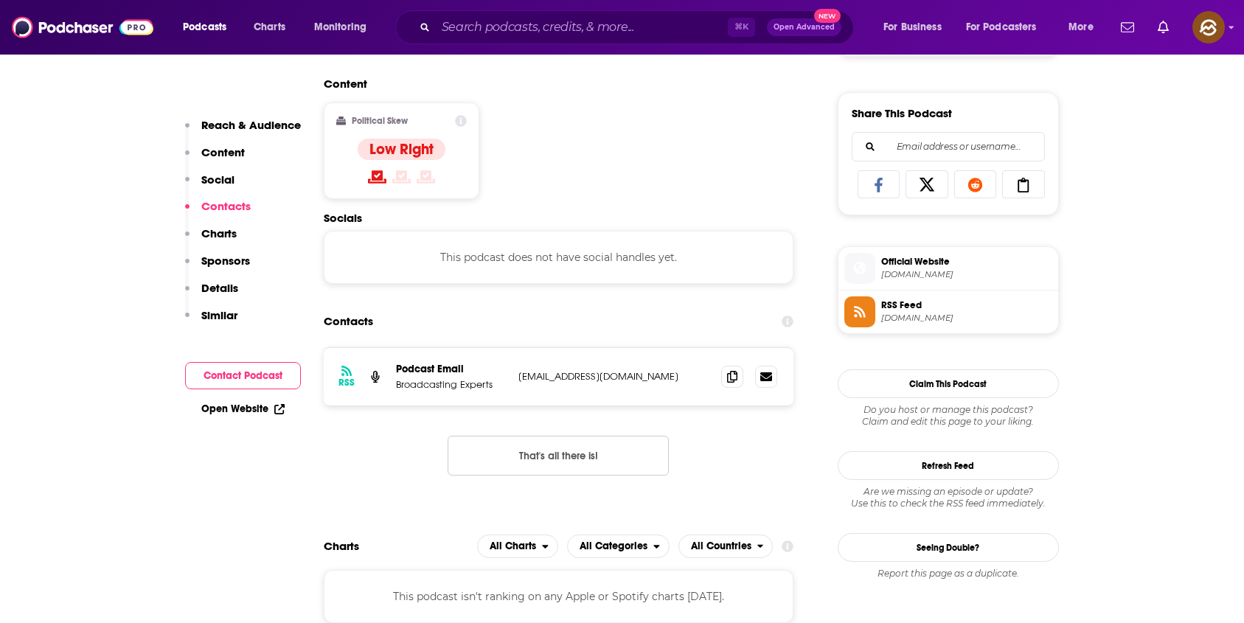
scroll to position [990, 0]
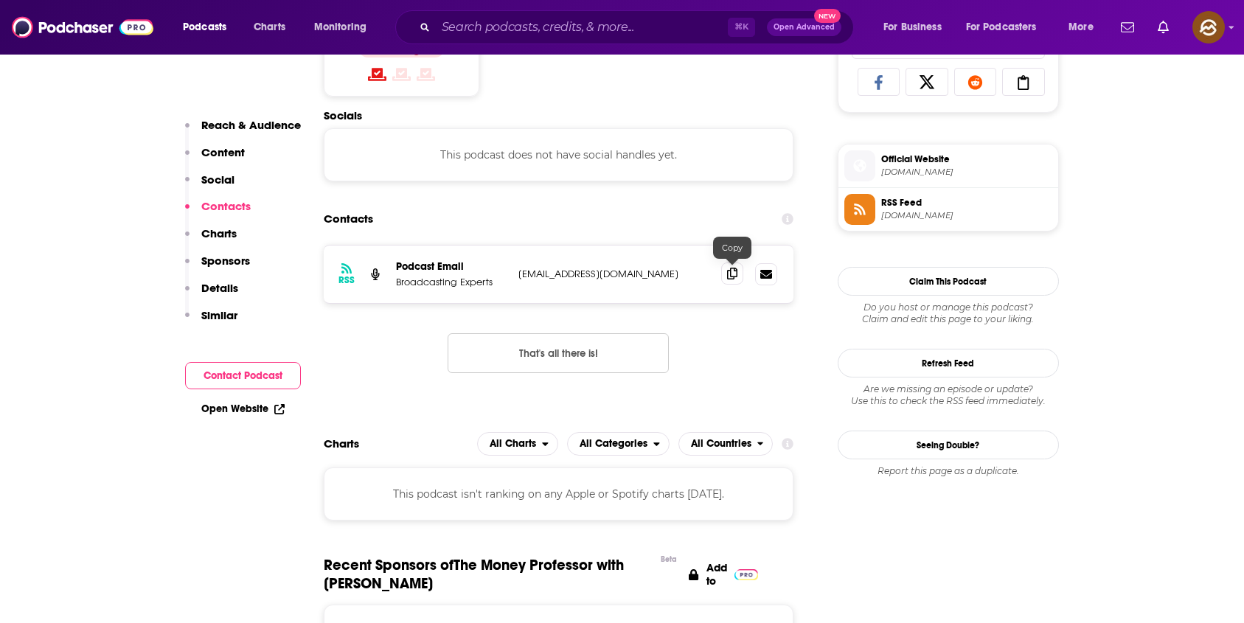
click at [730, 274] on icon at bounding box center [732, 274] width 10 height 12
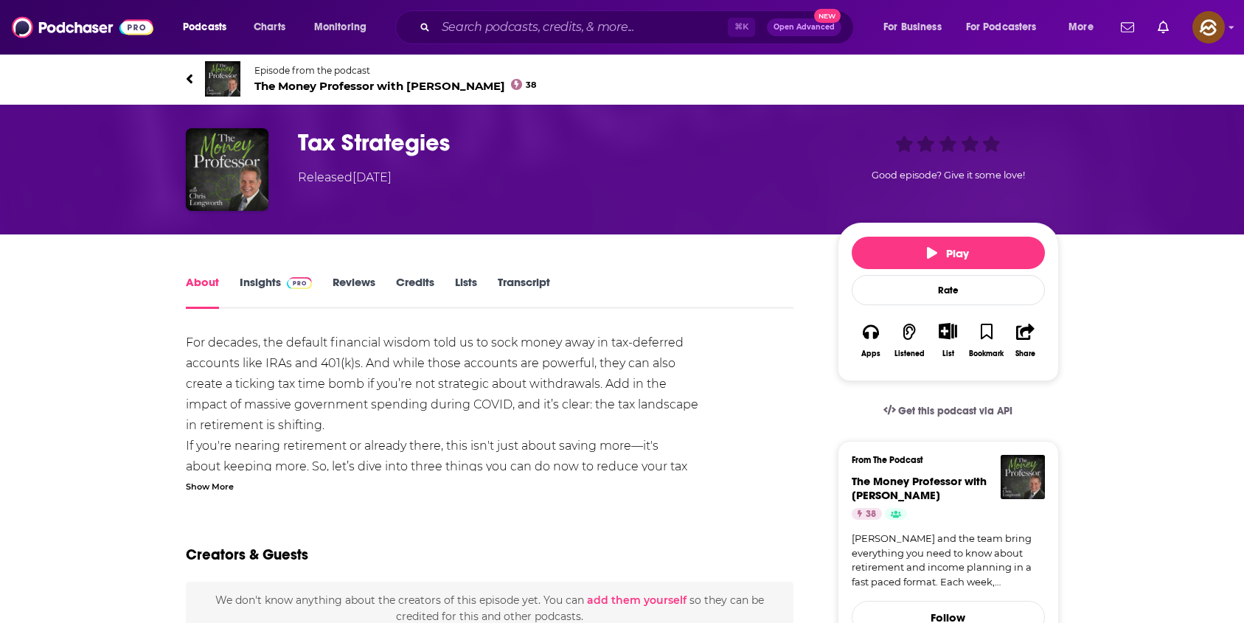
click at [209, 490] on div "Show More" at bounding box center [210, 486] width 48 height 14
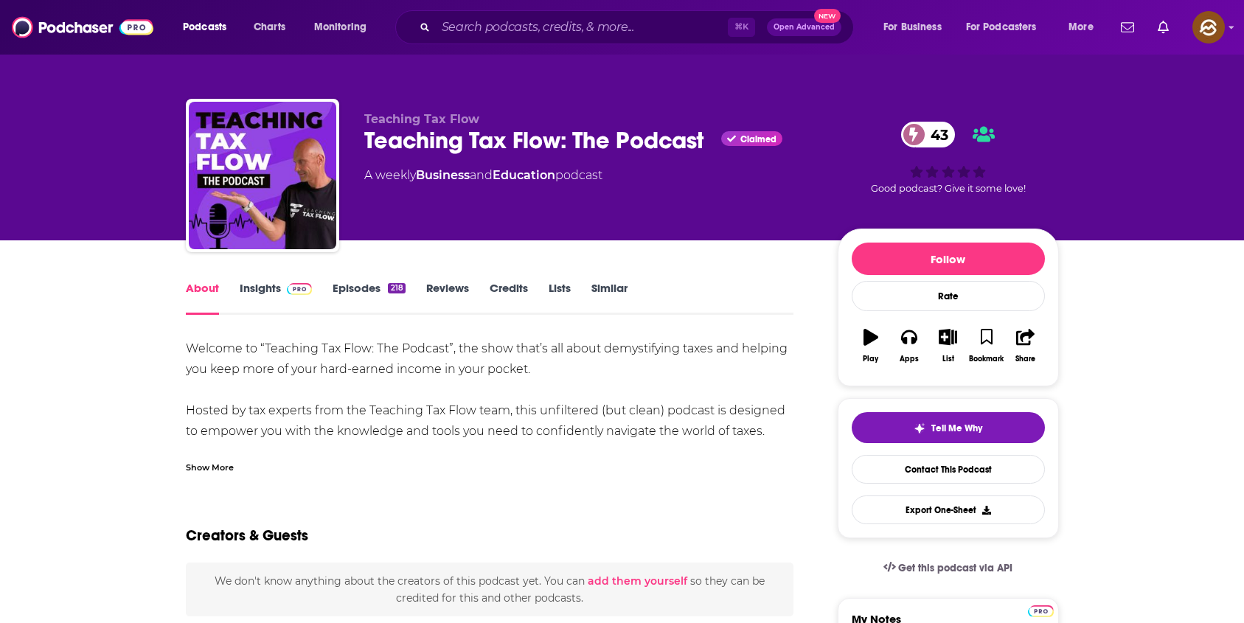
click at [403, 139] on div "Teaching Tax Flow: The Podcast Claimed 43" at bounding box center [589, 140] width 450 height 29
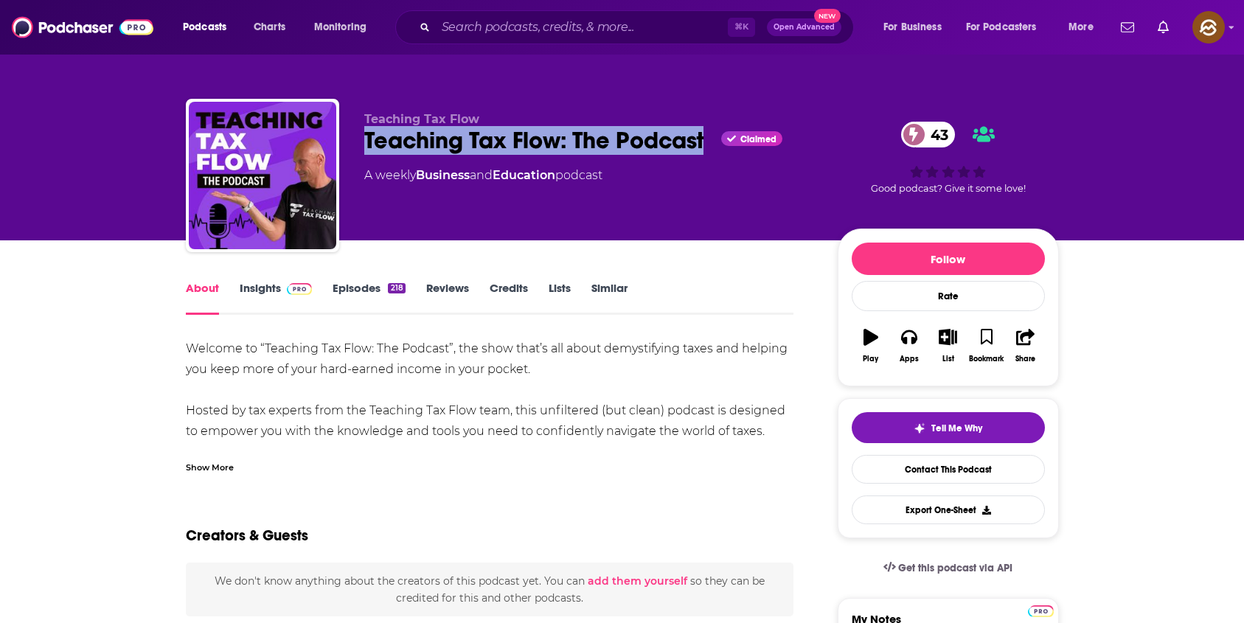
drag, startPoint x: 403, startPoint y: 139, endPoint x: 662, endPoint y: 146, distance: 259.0
copy h1 "Teaching Tax Flow: The Podcast"
click at [662, 146] on div "Teaching Tax Flow: The Podcast Claimed 43" at bounding box center [589, 140] width 450 height 29
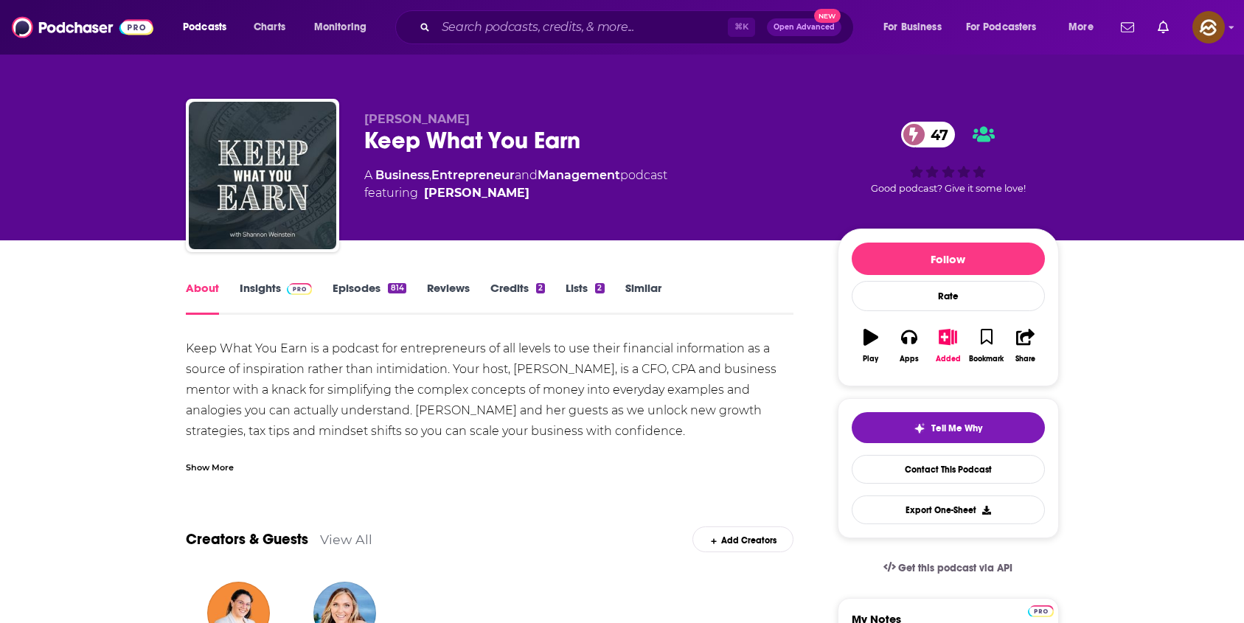
click at [402, 153] on div "Keep What You Earn 47" at bounding box center [589, 140] width 450 height 29
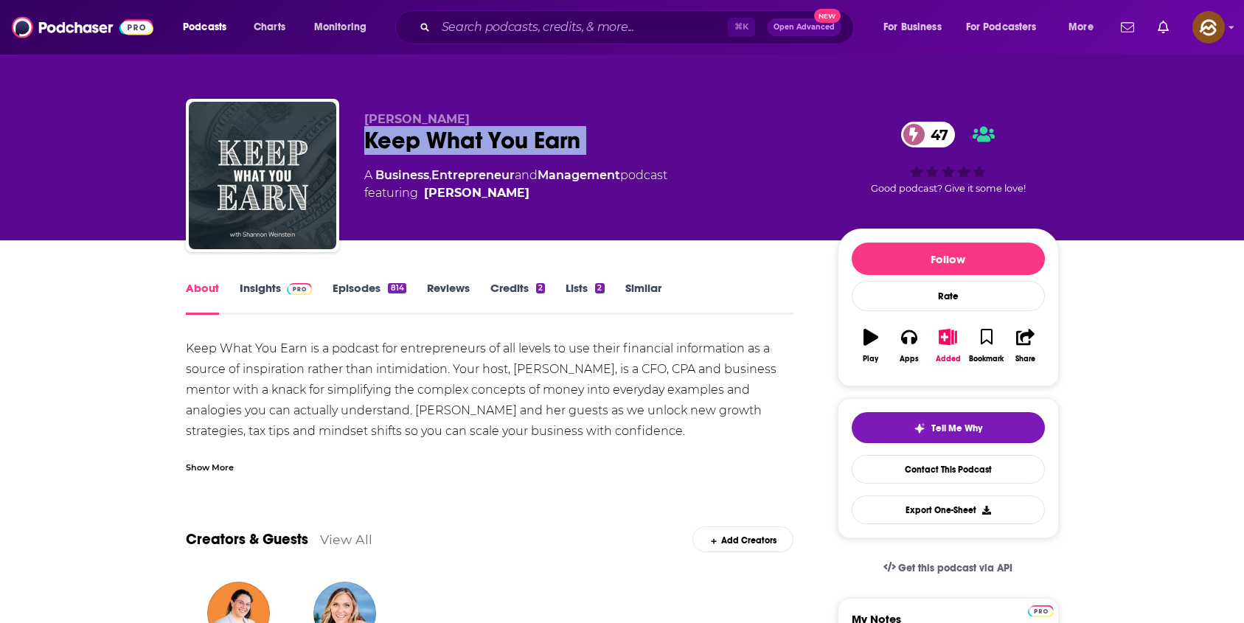
drag, startPoint x: 402, startPoint y: 153, endPoint x: 564, endPoint y: 155, distance: 161.6
copy div "Keep What You Earn 47"
click at [564, 155] on div "[PERSON_NAME] Keep What You Earn 47 A Business , Entrepreneur and Management po…" at bounding box center [589, 171] width 450 height 118
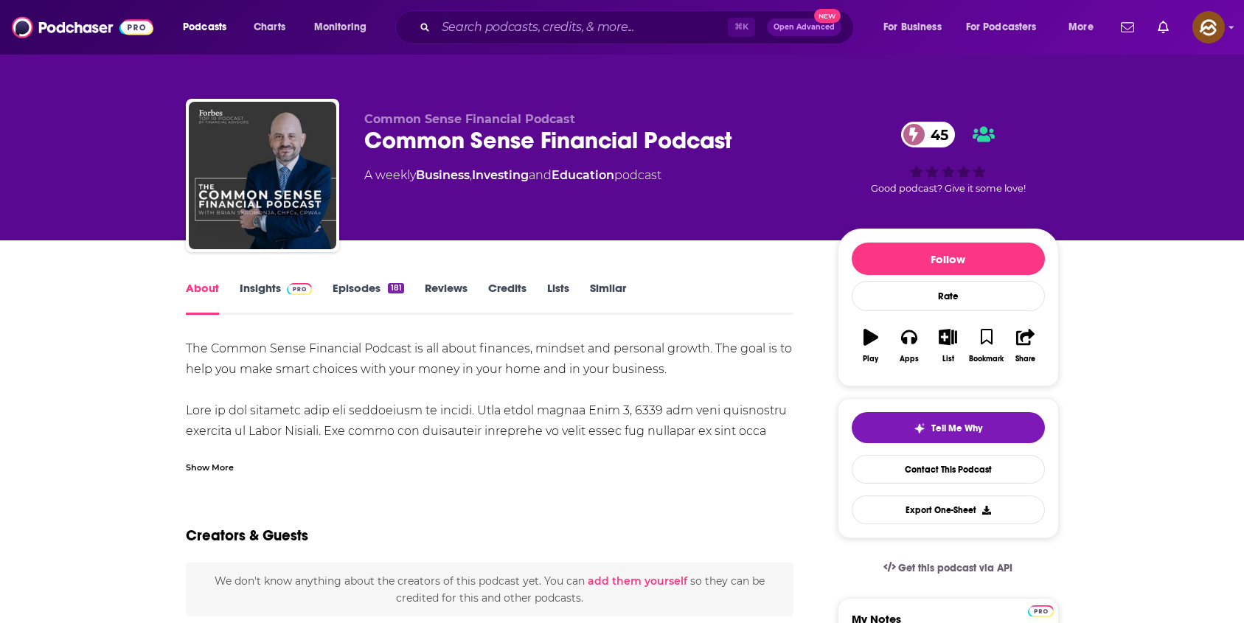
click at [391, 142] on div "Common Sense Financial Podcast 45" at bounding box center [589, 140] width 450 height 29
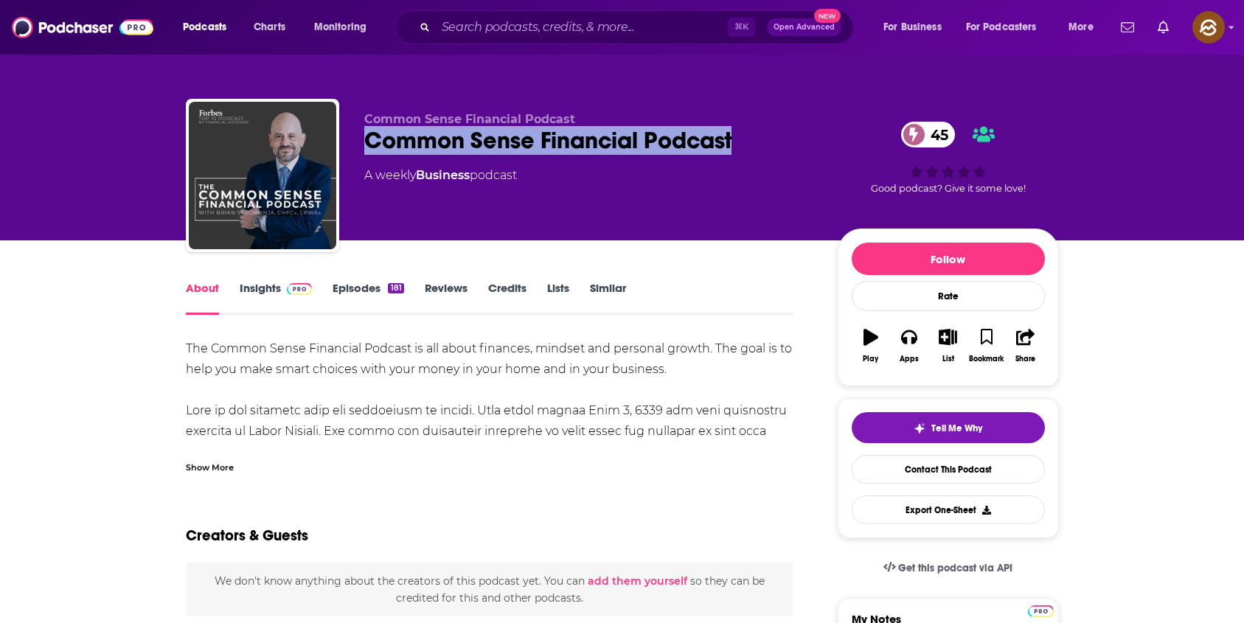
drag, startPoint x: 391, startPoint y: 142, endPoint x: 668, endPoint y: 150, distance: 277.4
copy h1 "Common Sense Financial Podcast"
click at [668, 150] on div "Common Sense Financial Podcast 45" at bounding box center [589, 140] width 450 height 29
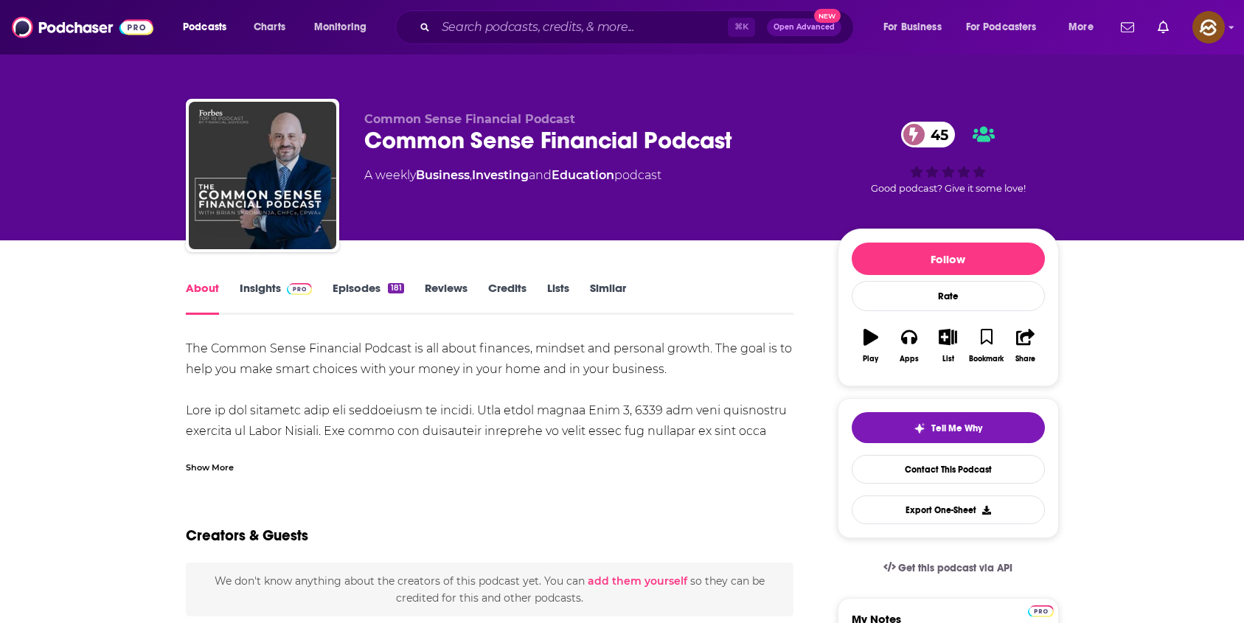
click at [214, 463] on div "Show More" at bounding box center [210, 467] width 48 height 14
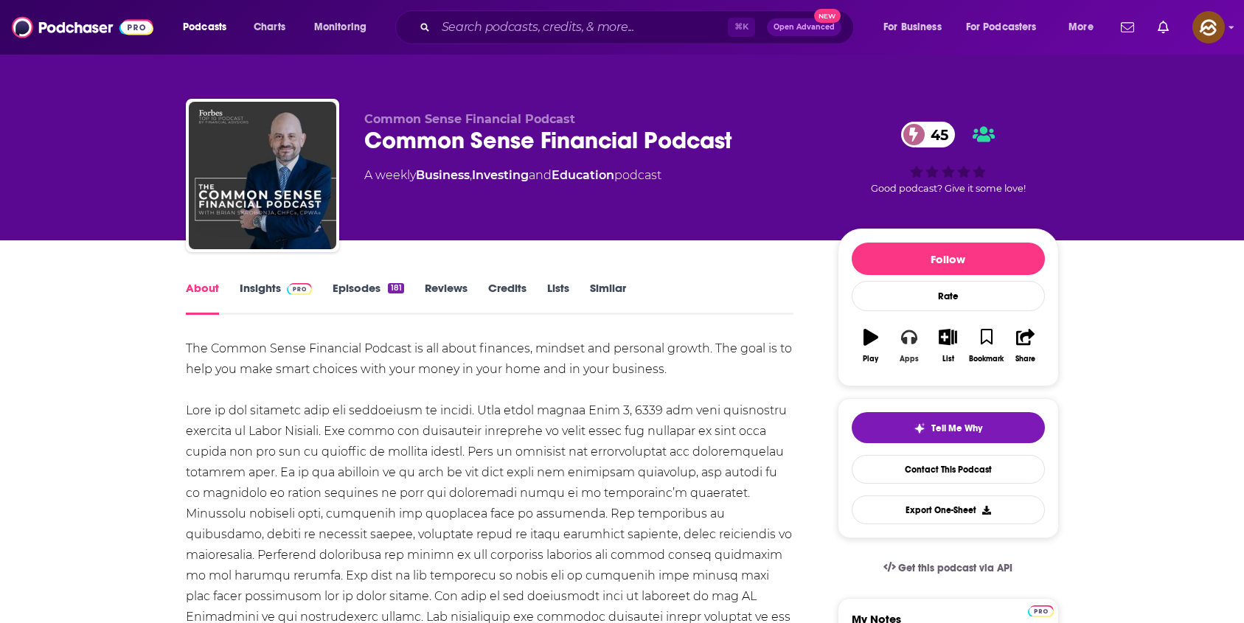
click at [893, 341] on button "Apps" at bounding box center [909, 345] width 38 height 53
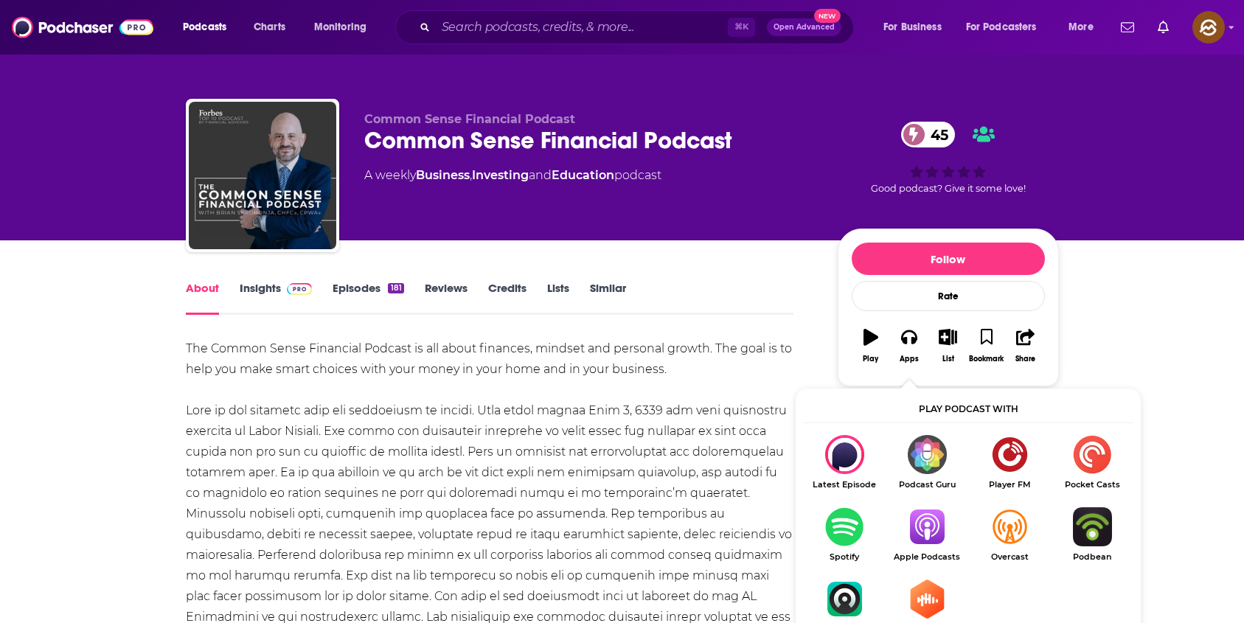
click at [931, 536] on img "Show Listen On dropdown" at bounding box center [927, 526] width 83 height 39
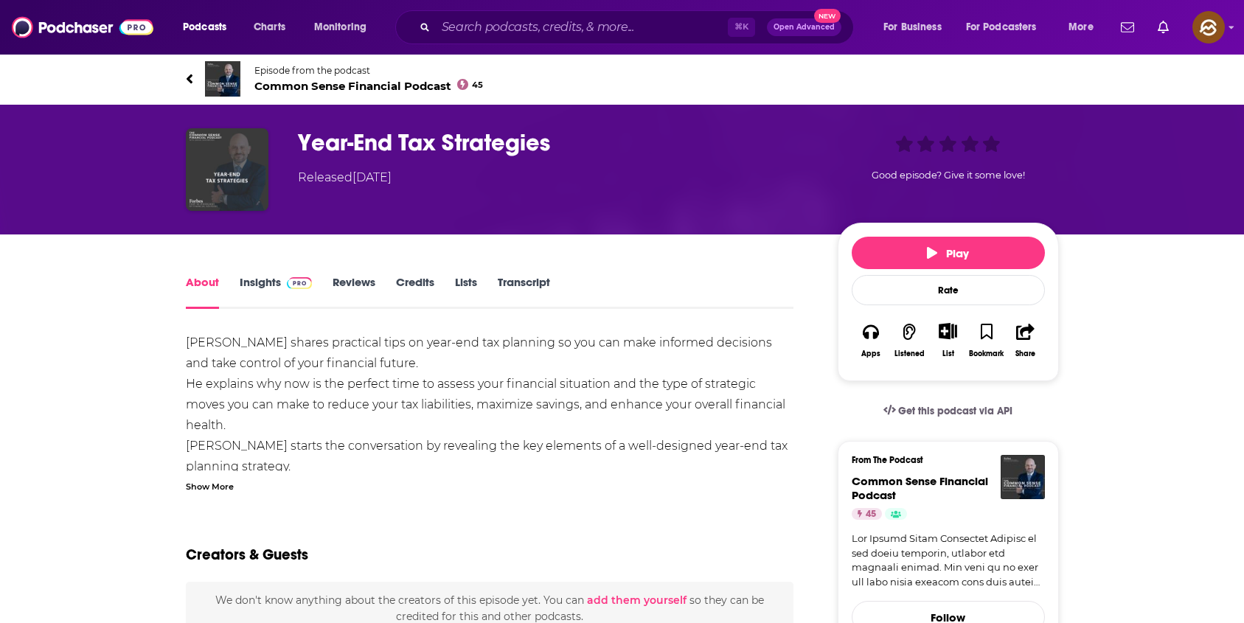
click at [212, 482] on div "Show More" at bounding box center [210, 486] width 48 height 14
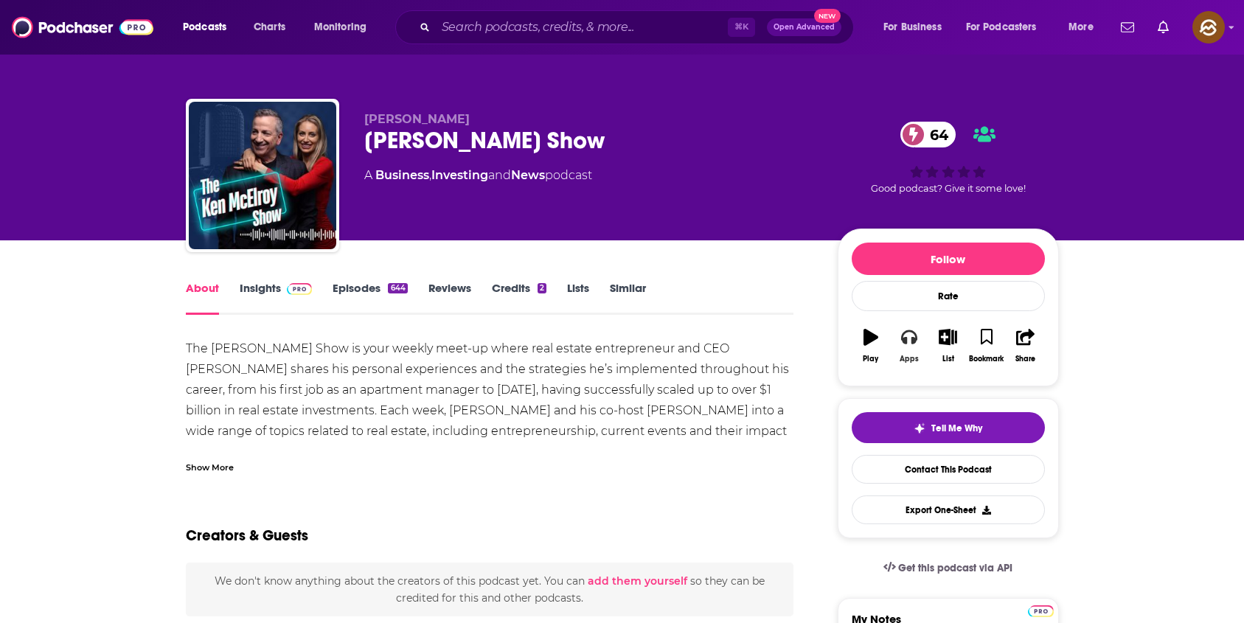
click at [916, 337] on icon "button" at bounding box center [909, 337] width 16 height 15
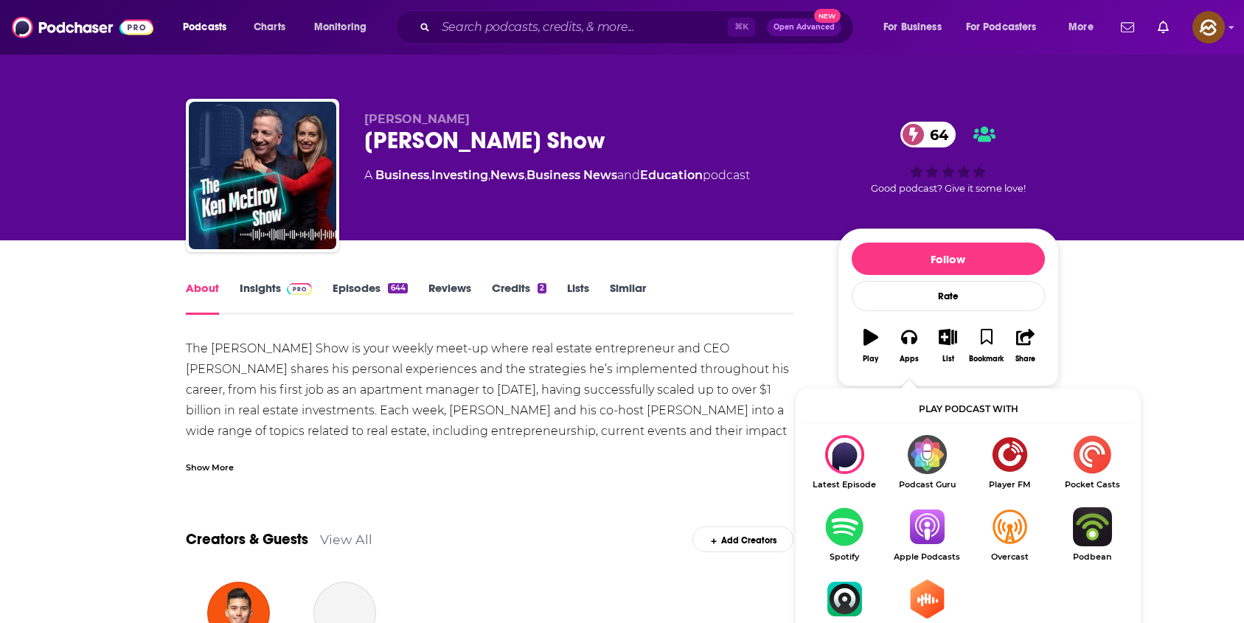
click at [941, 521] on img "Show Listen On dropdown" at bounding box center [927, 526] width 83 height 39
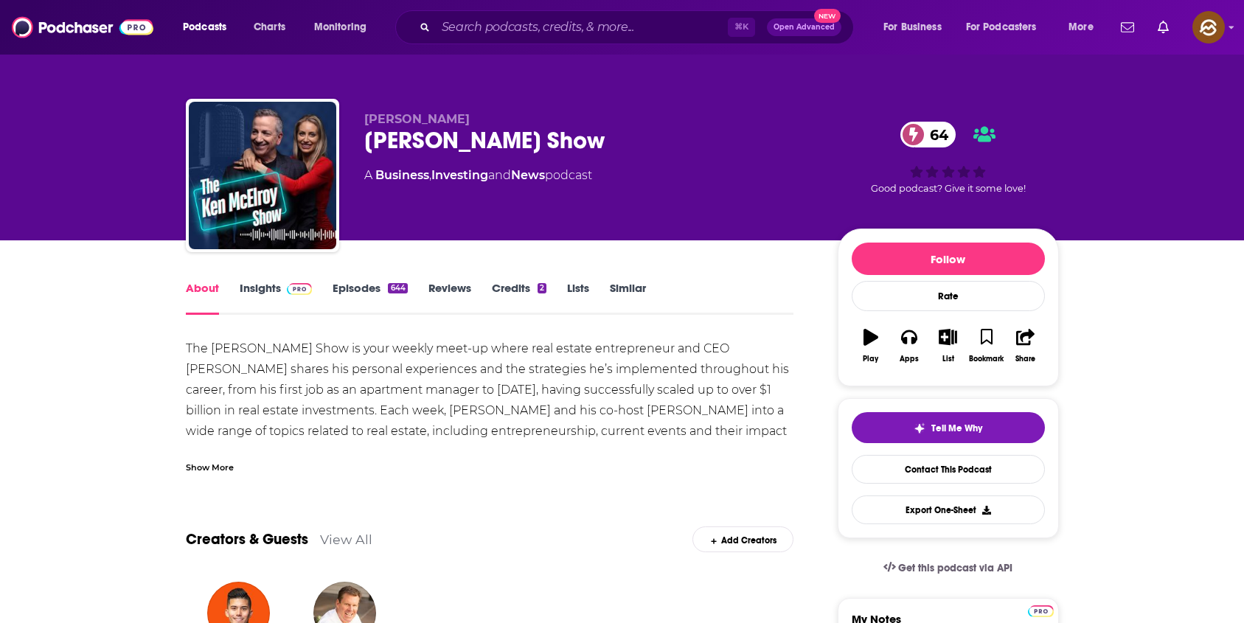
click at [373, 139] on div "Ken McElroy Show 64" at bounding box center [589, 140] width 450 height 29
drag, startPoint x: 373, startPoint y: 139, endPoint x: 516, endPoint y: 144, distance: 142.4
copy h1 "[PERSON_NAME] Show"
click at [516, 144] on div "Ken McElroy Show 64" at bounding box center [589, 140] width 450 height 29
click at [380, 115] on span "Ken McElroy" at bounding box center [416, 119] width 105 height 14
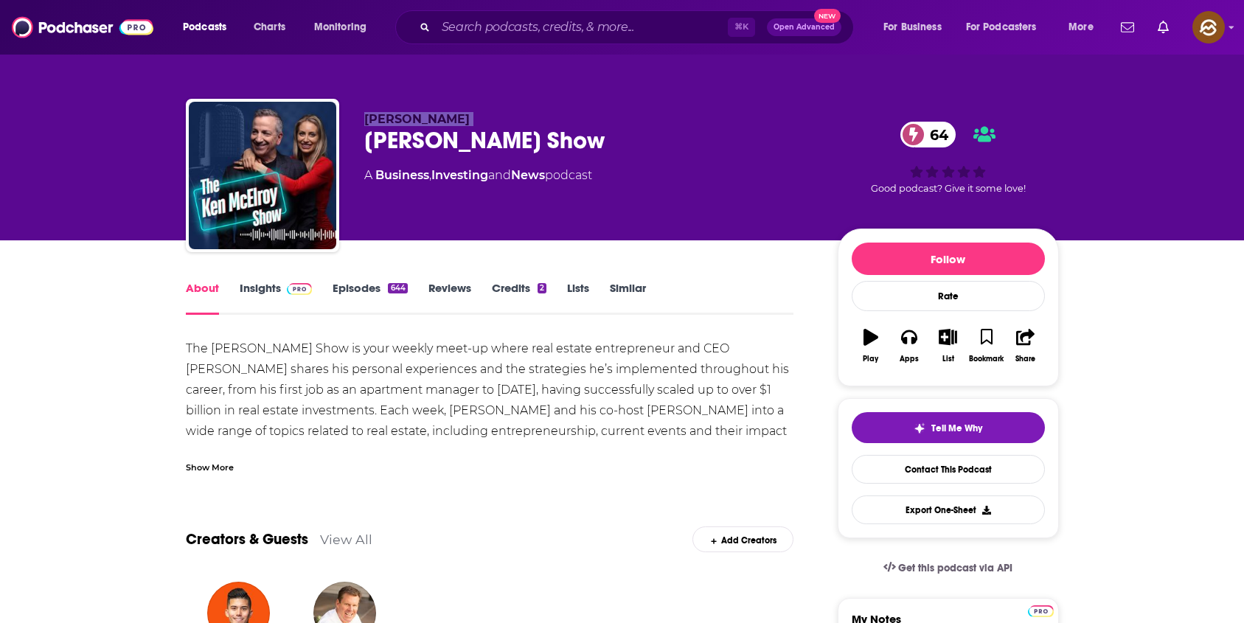
drag, startPoint x: 380, startPoint y: 115, endPoint x: 443, endPoint y: 125, distance: 64.2
copy p "Ken McElroy"
click at [443, 125] on p "Ken McElroy" at bounding box center [589, 119] width 450 height 14
click at [253, 297] on link "Insights" at bounding box center [276, 298] width 73 height 34
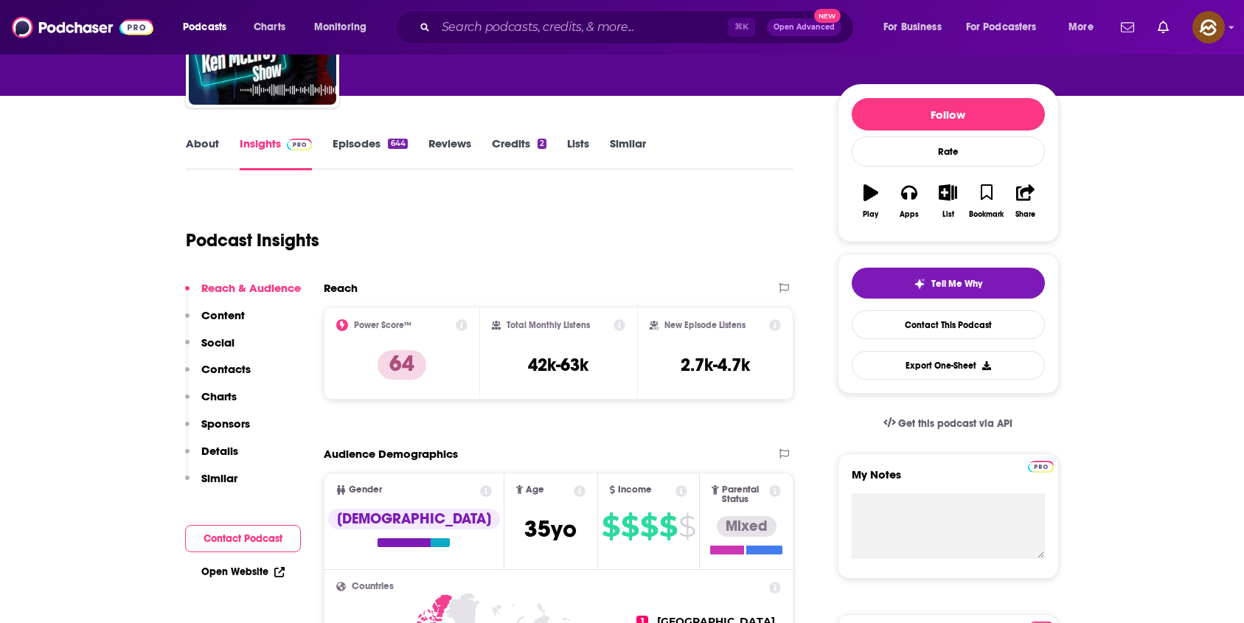
click at [215, 370] on p "Contacts" at bounding box center [225, 369] width 49 height 14
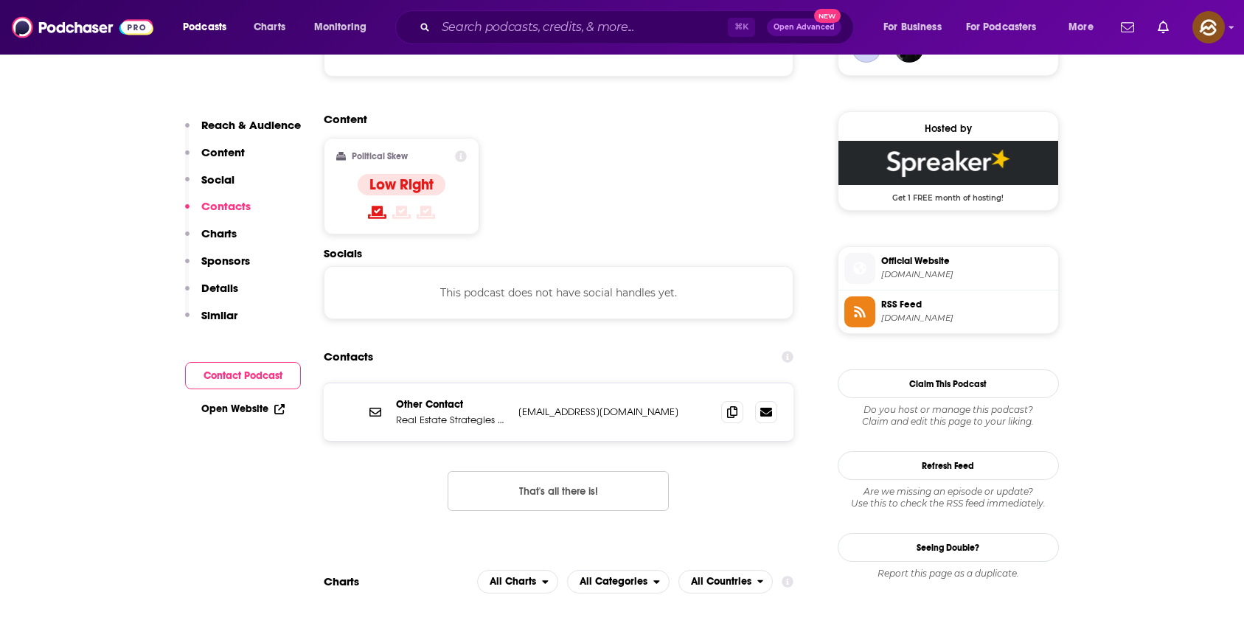
scroll to position [1186, 0]
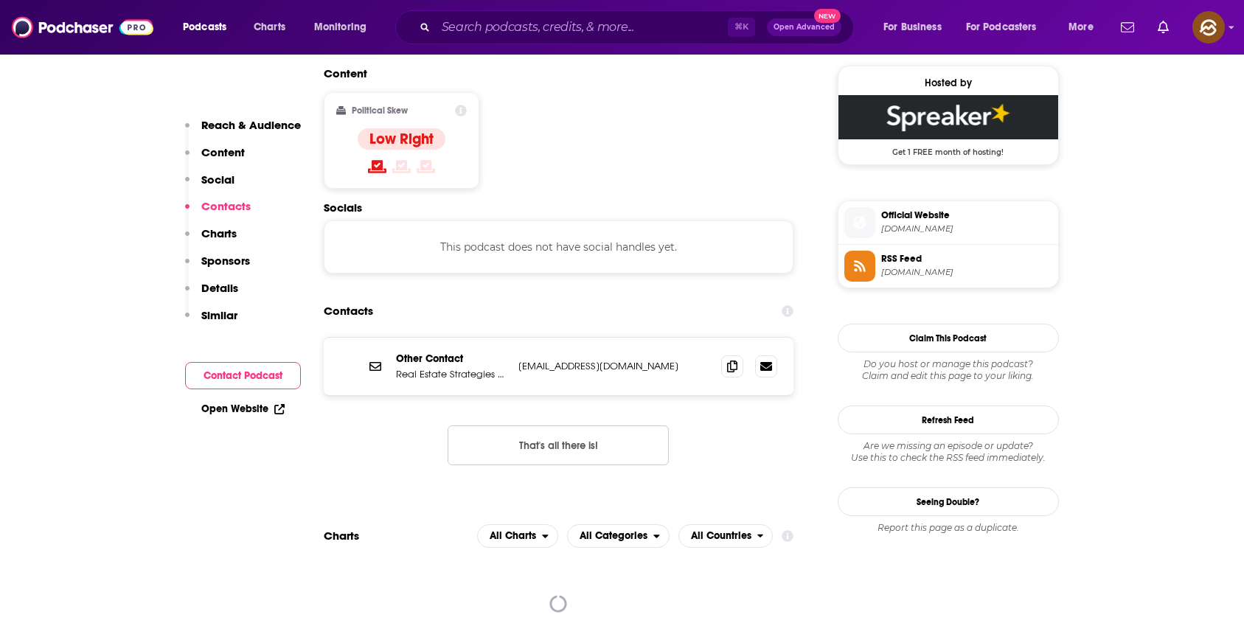
click at [732, 338] on div "Other Contact Real Estate Strategies with Ken McElroy info@kenmcelroy.com info@…" at bounding box center [559, 367] width 471 height 58
click at [735, 360] on icon at bounding box center [732, 366] width 10 height 12
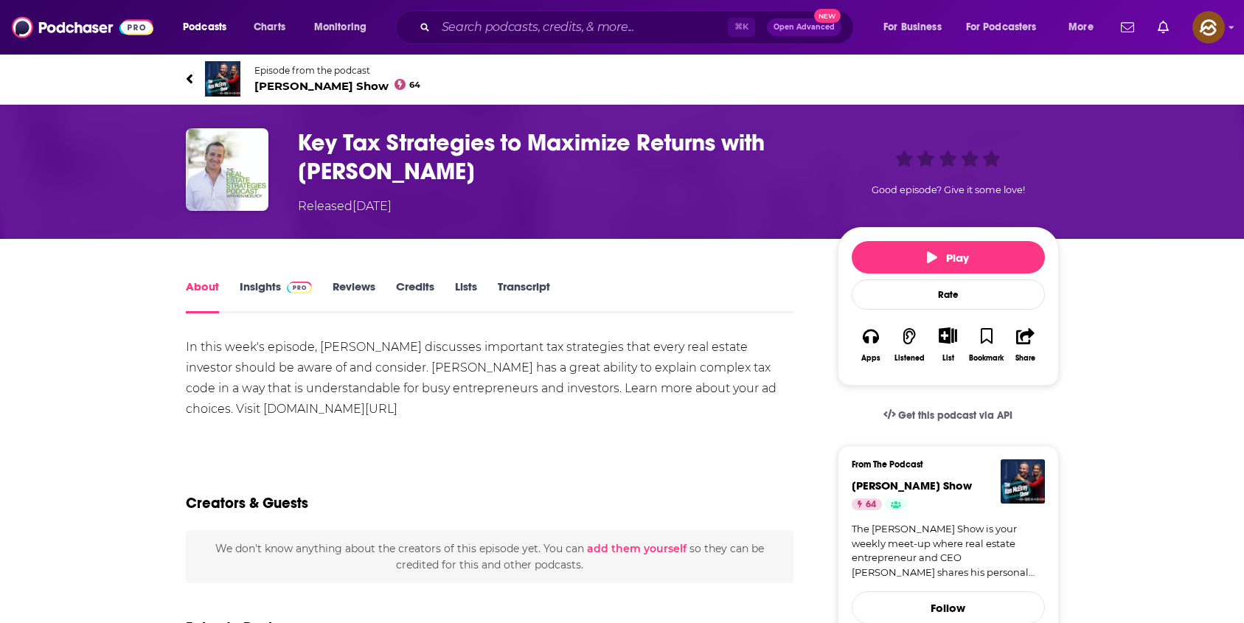
click at [749, 147] on h1 "Key Tax Strategies to Maximize Returns with [PERSON_NAME]" at bounding box center [556, 157] width 516 height 58
click at [316, 172] on h1 "Key Tax Strategies to Maximize Returns with [PERSON_NAME]" at bounding box center [556, 157] width 516 height 58
drag, startPoint x: 316, startPoint y: 172, endPoint x: 417, endPoint y: 172, distance: 101.8
copy h1 "[PERSON_NAME]"
click at [417, 172] on h1 "Key Tax Strategies to Maximize Returns with [PERSON_NAME]" at bounding box center [556, 157] width 516 height 58
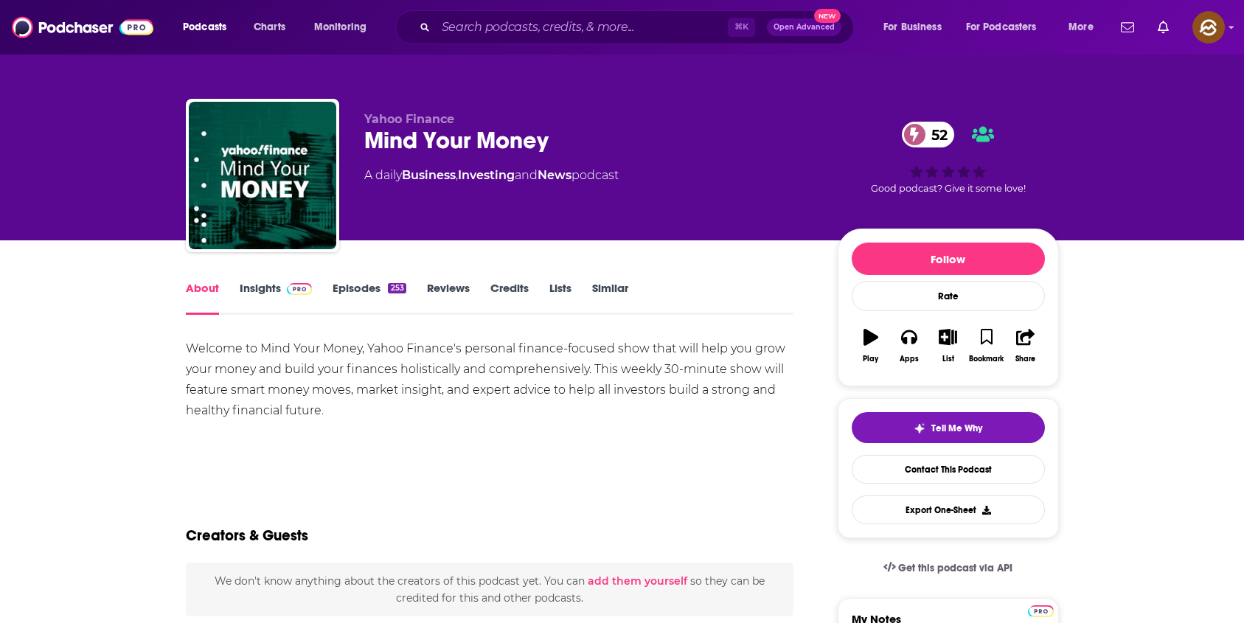
click at [381, 138] on div "Mind Your Money 52" at bounding box center [589, 140] width 450 height 29
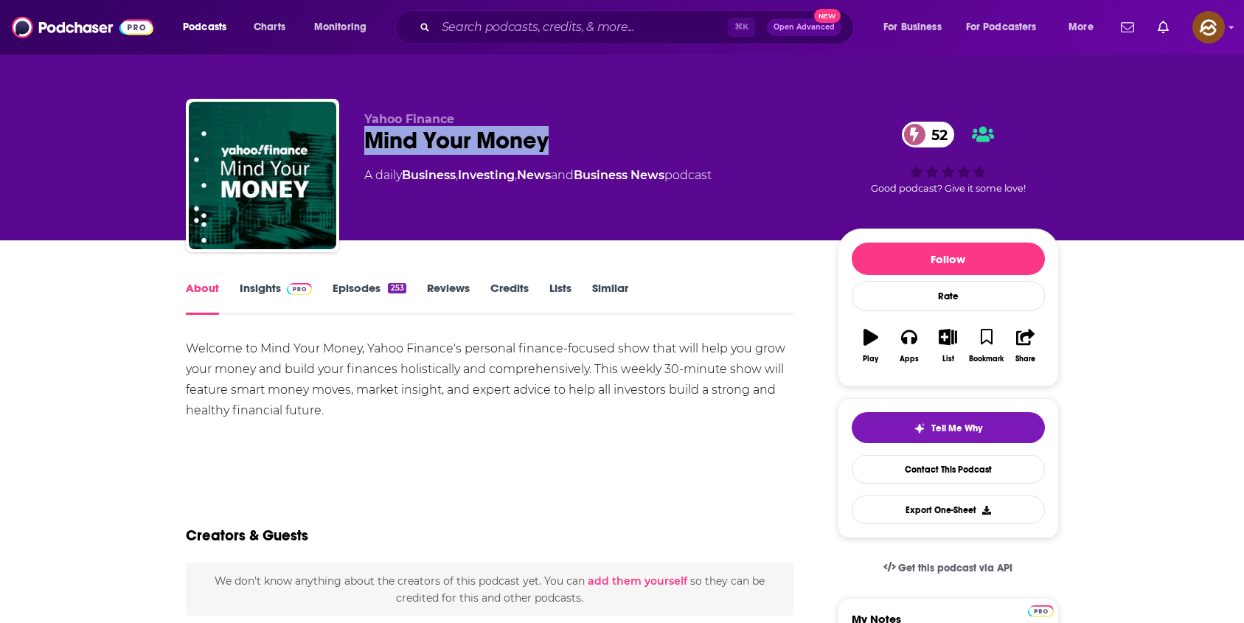
drag, startPoint x: 381, startPoint y: 138, endPoint x: 507, endPoint y: 142, distance: 126.2
copy h1 "Mind Your Money"
click at [507, 142] on div "Mind Your Money 52" at bounding box center [589, 140] width 450 height 29
click at [912, 342] on icon "button" at bounding box center [909, 337] width 16 height 15
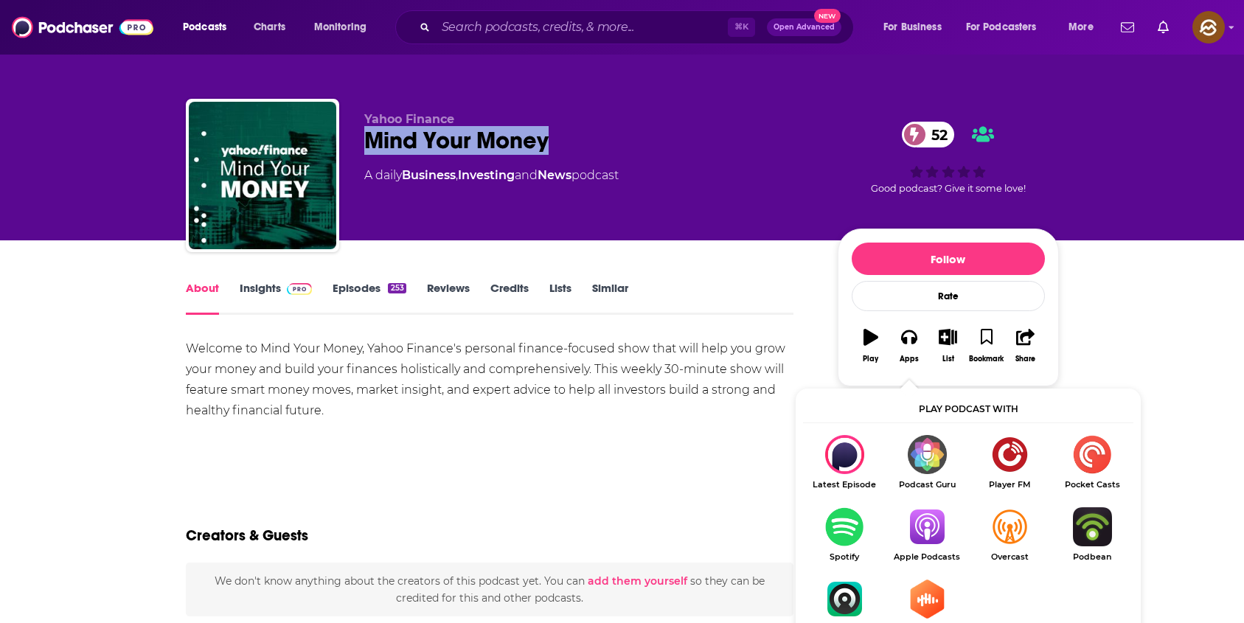
click at [933, 522] on img "Show Listen On dropdown" at bounding box center [927, 526] width 83 height 39
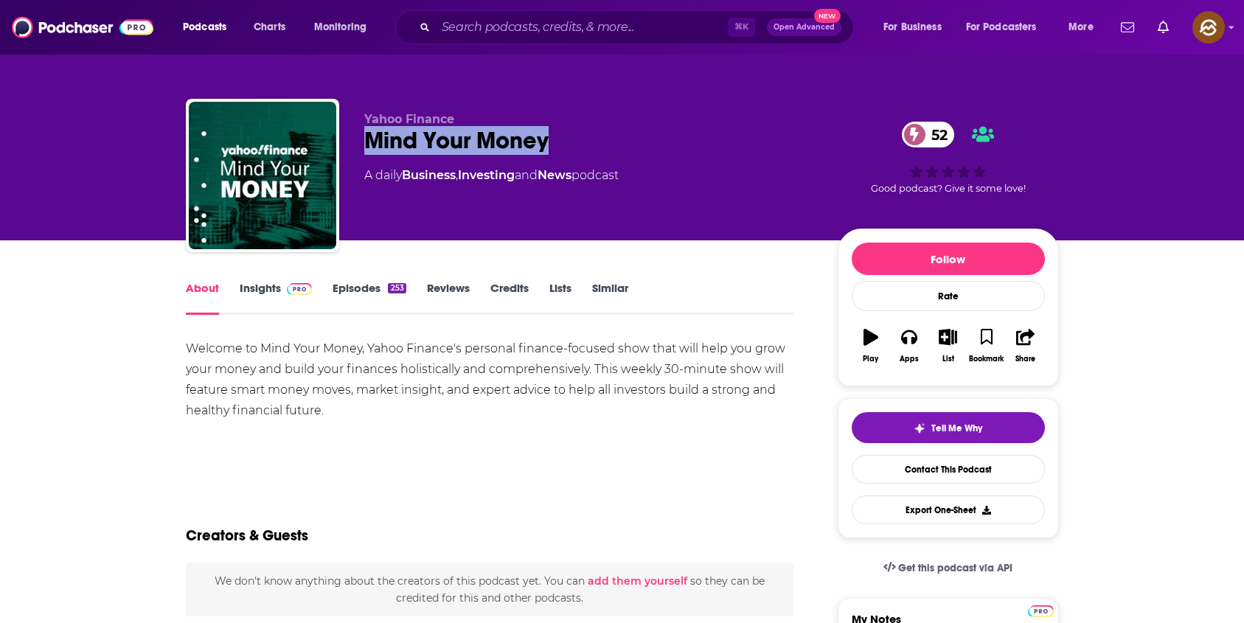
click at [403, 136] on div "Mind Your Money 52" at bounding box center [589, 140] width 450 height 29
drag, startPoint x: 403, startPoint y: 136, endPoint x: 510, endPoint y: 136, distance: 106.2
click at [510, 136] on div "Mind Your Money 52" at bounding box center [589, 140] width 450 height 29
click at [249, 292] on link "Insights" at bounding box center [276, 298] width 73 height 34
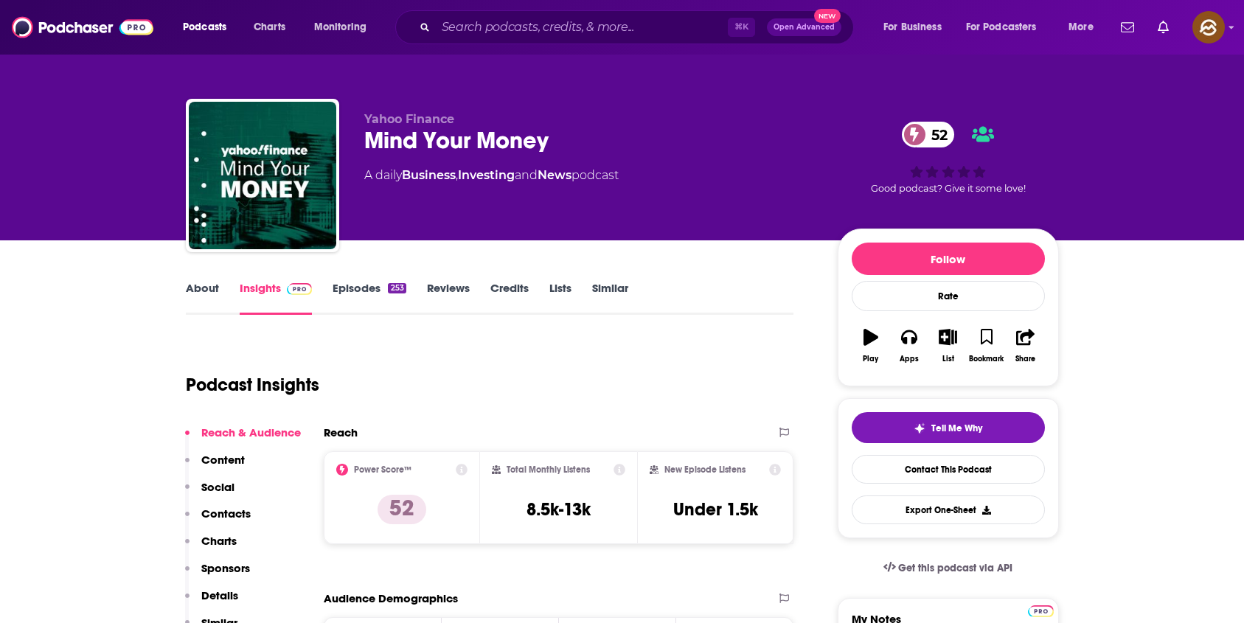
click at [229, 519] on p "Contacts" at bounding box center [225, 514] width 49 height 14
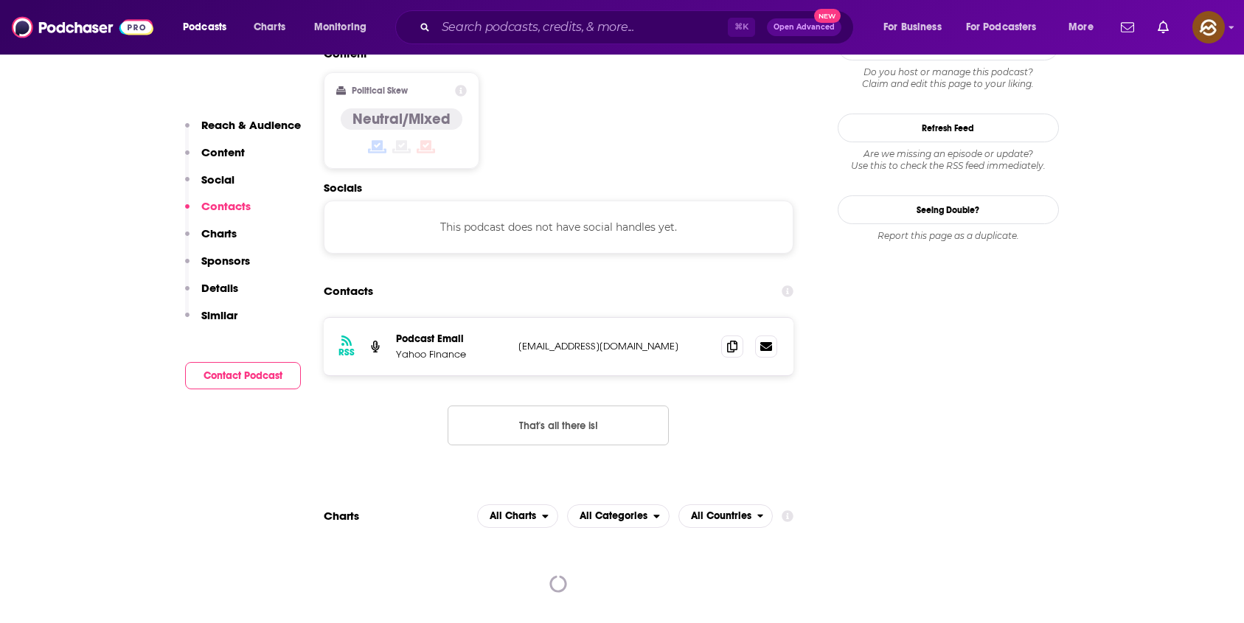
scroll to position [1186, 0]
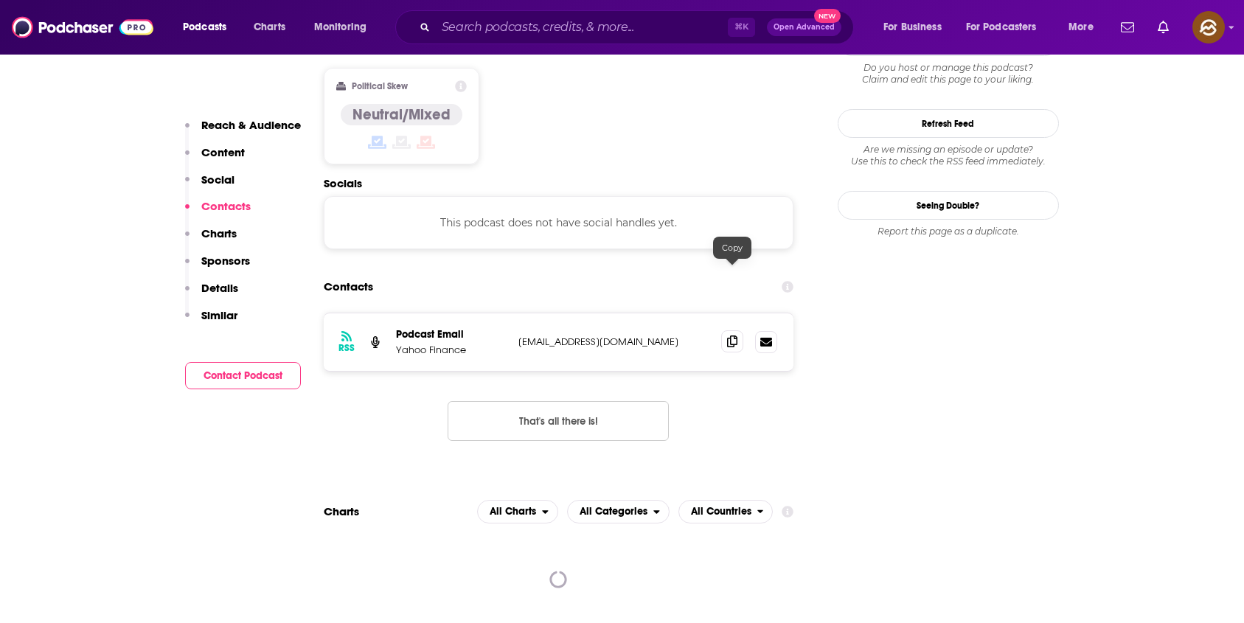
click at [740, 331] on div at bounding box center [749, 342] width 56 height 22
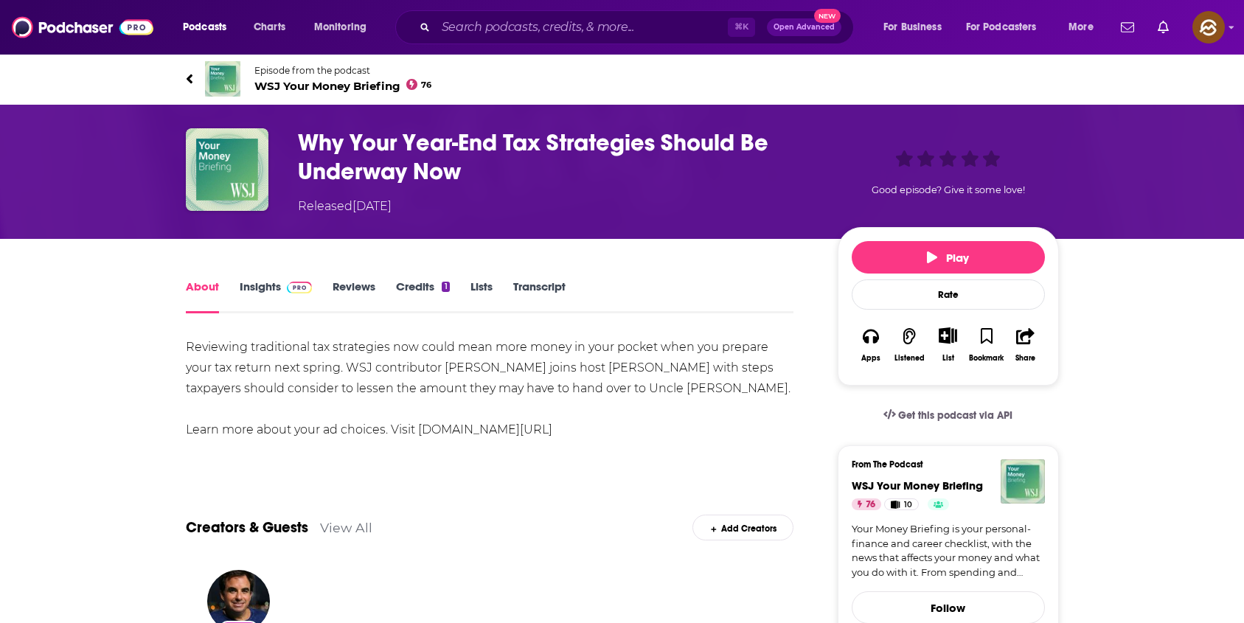
click at [458, 368] on div "Reviewing traditional tax strategies now could mean more money in your pocket w…" at bounding box center [490, 388] width 609 height 103
drag, startPoint x: 458, startPoint y: 368, endPoint x: 491, endPoint y: 367, distance: 32.5
copy div "[PERSON_NAME]"
click at [491, 367] on div "Reviewing traditional tax strategies now could mean more money in your pocket w…" at bounding box center [490, 388] width 609 height 103
click at [687, 452] on div "Show More" at bounding box center [490, 455] width 609 height 14
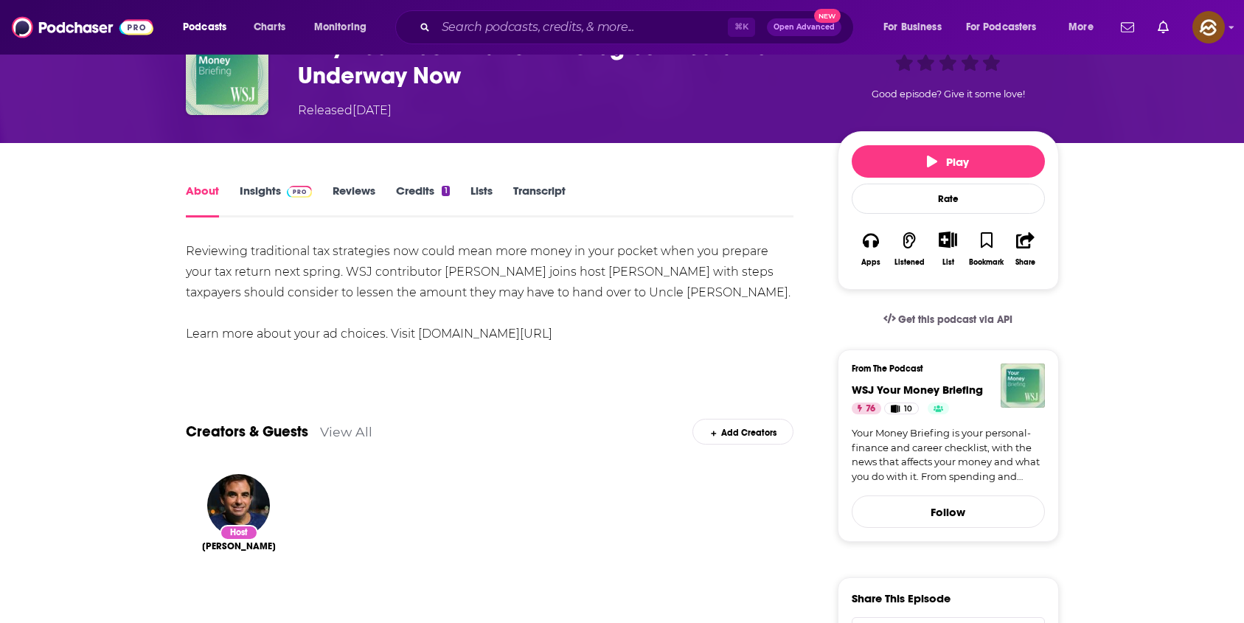
scroll to position [91, 0]
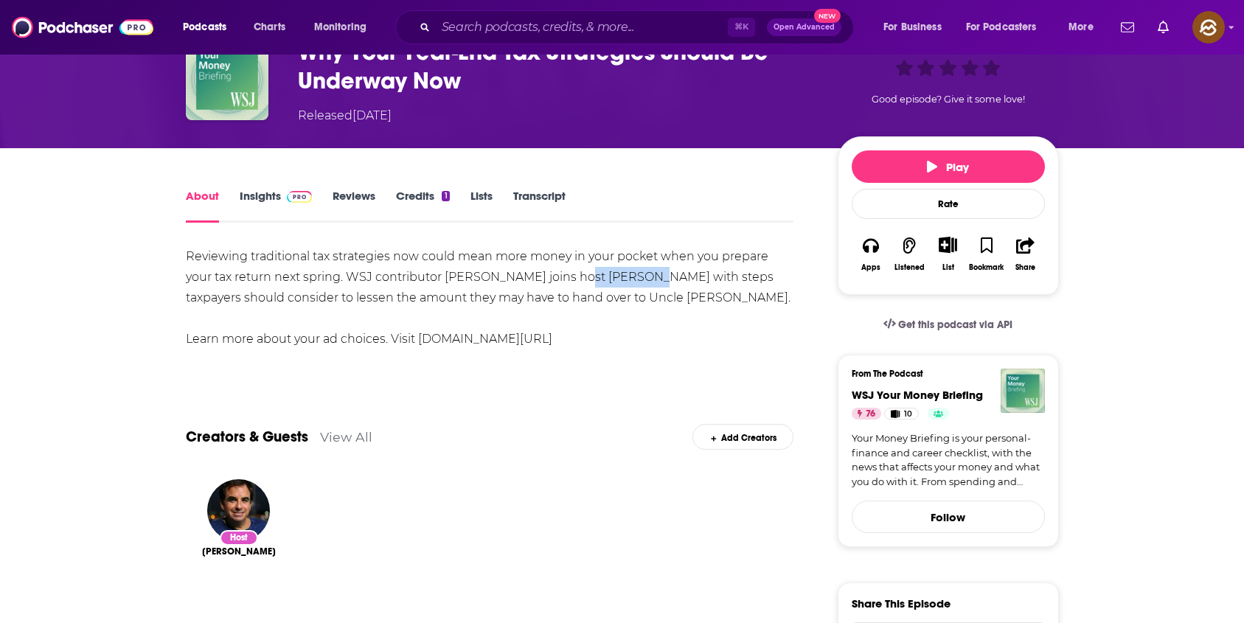
drag, startPoint x: 584, startPoint y: 280, endPoint x: 648, endPoint y: 281, distance: 63.4
copy div "[PERSON_NAME]"
click at [648, 281] on div "Reviewing traditional tax strategies now could mean more money in your pocket w…" at bounding box center [490, 297] width 609 height 103
click at [460, 280] on div "Reviewing traditional tax strategies now could mean more money in your pocket w…" at bounding box center [490, 297] width 609 height 103
drag, startPoint x: 460, startPoint y: 280, endPoint x: 499, endPoint y: 280, distance: 39.8
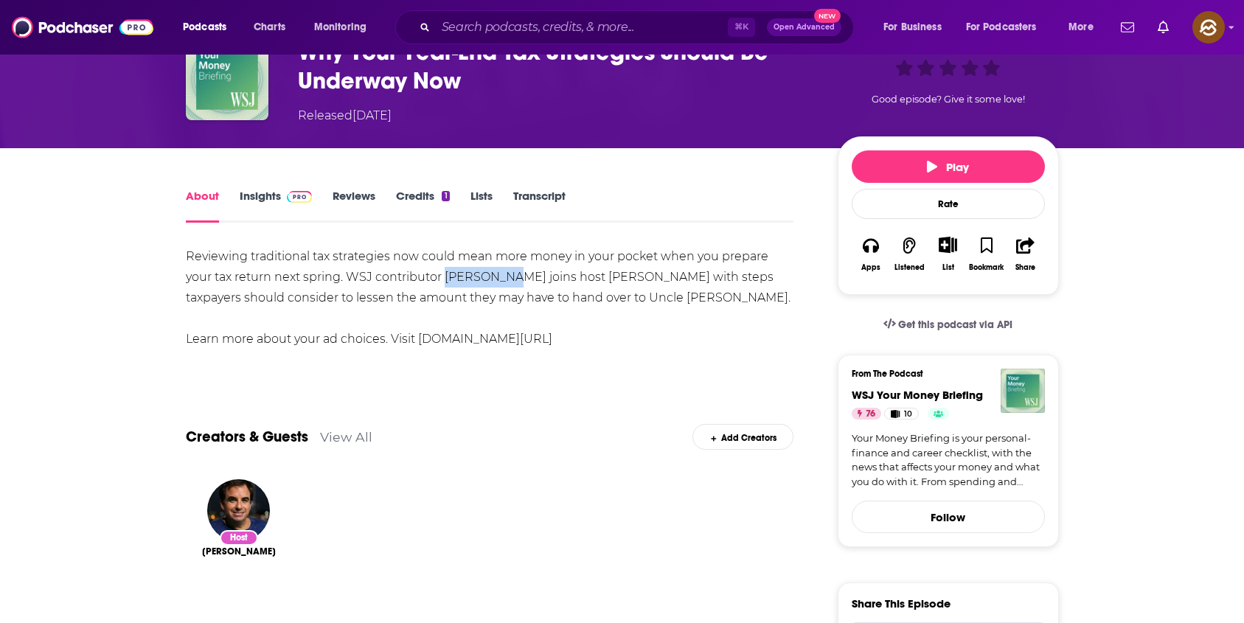
copy div "Tom Herman"
click at [499, 280] on div "Reviewing traditional tax strategies now could mean more money in your pocket w…" at bounding box center [490, 297] width 609 height 103
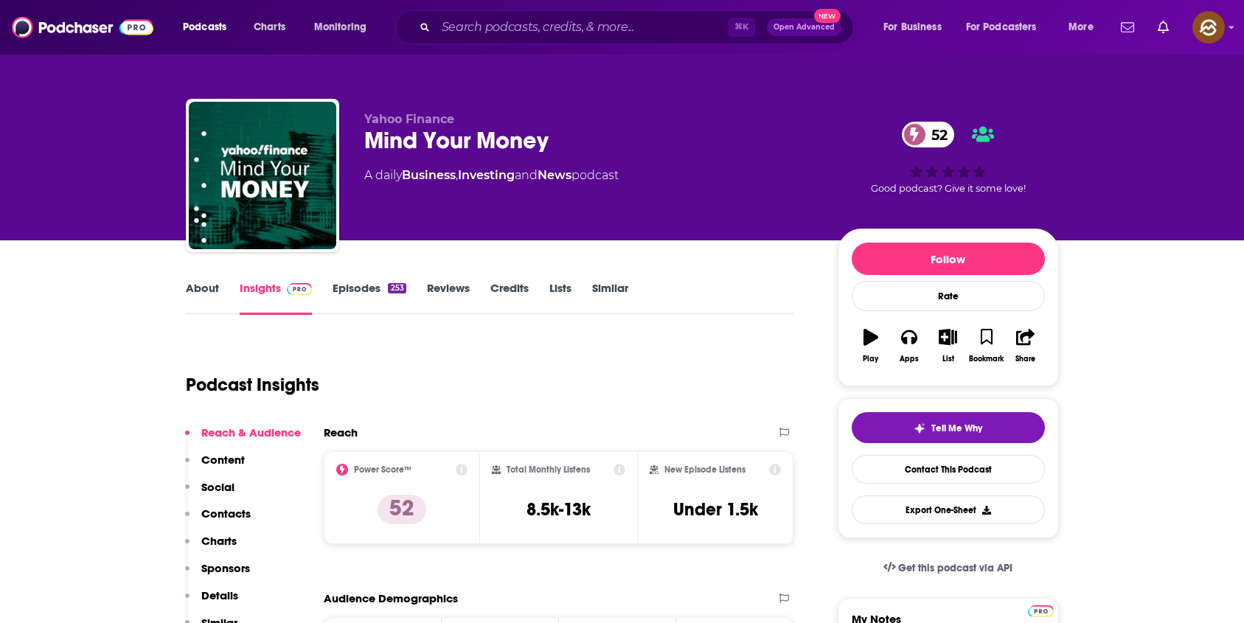
click at [227, 513] on p "Contacts" at bounding box center [225, 514] width 49 height 14
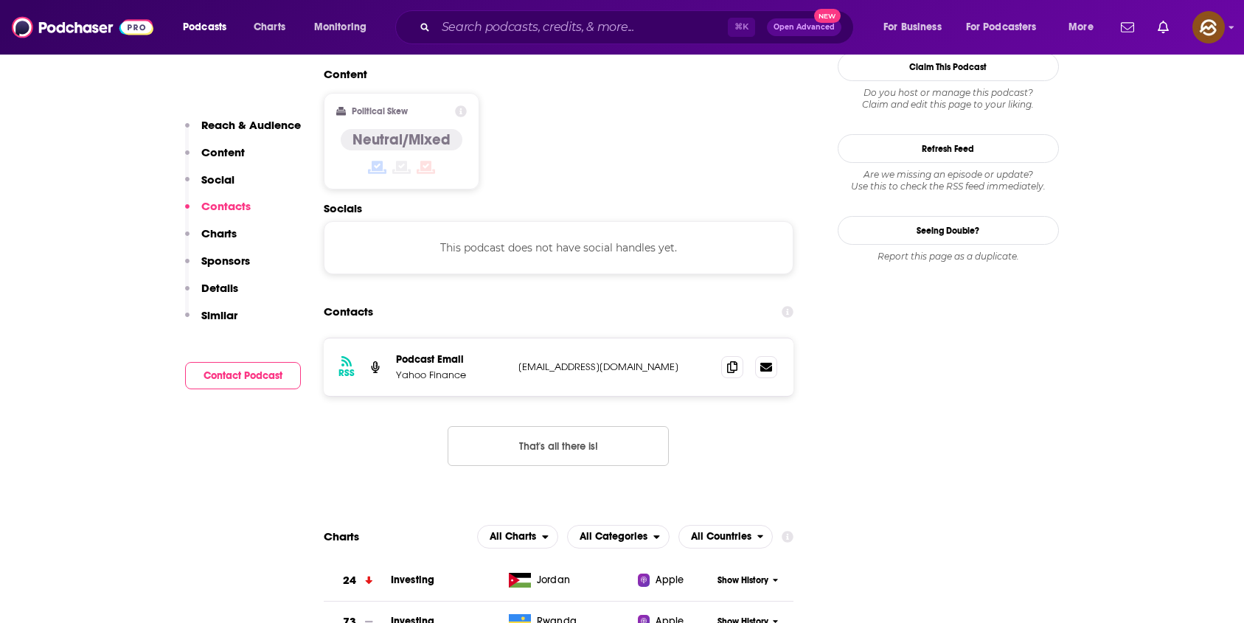
scroll to position [1186, 0]
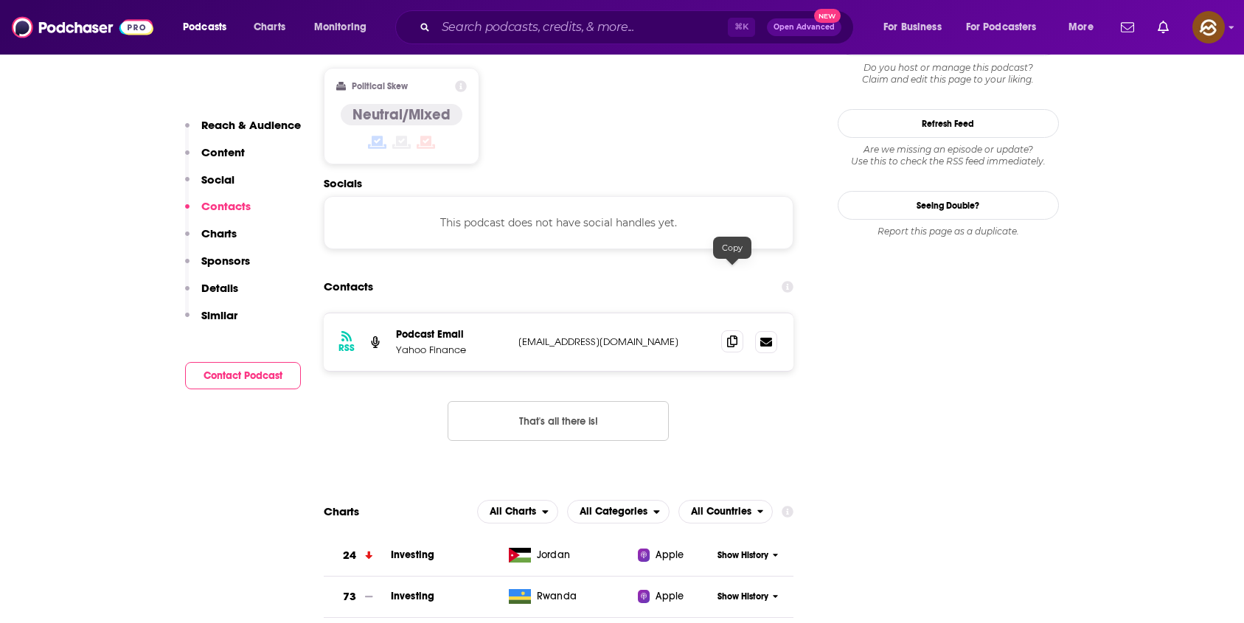
click at [740, 330] on span at bounding box center [732, 341] width 22 height 22
